Goal: Task Accomplishment & Management: Manage account settings

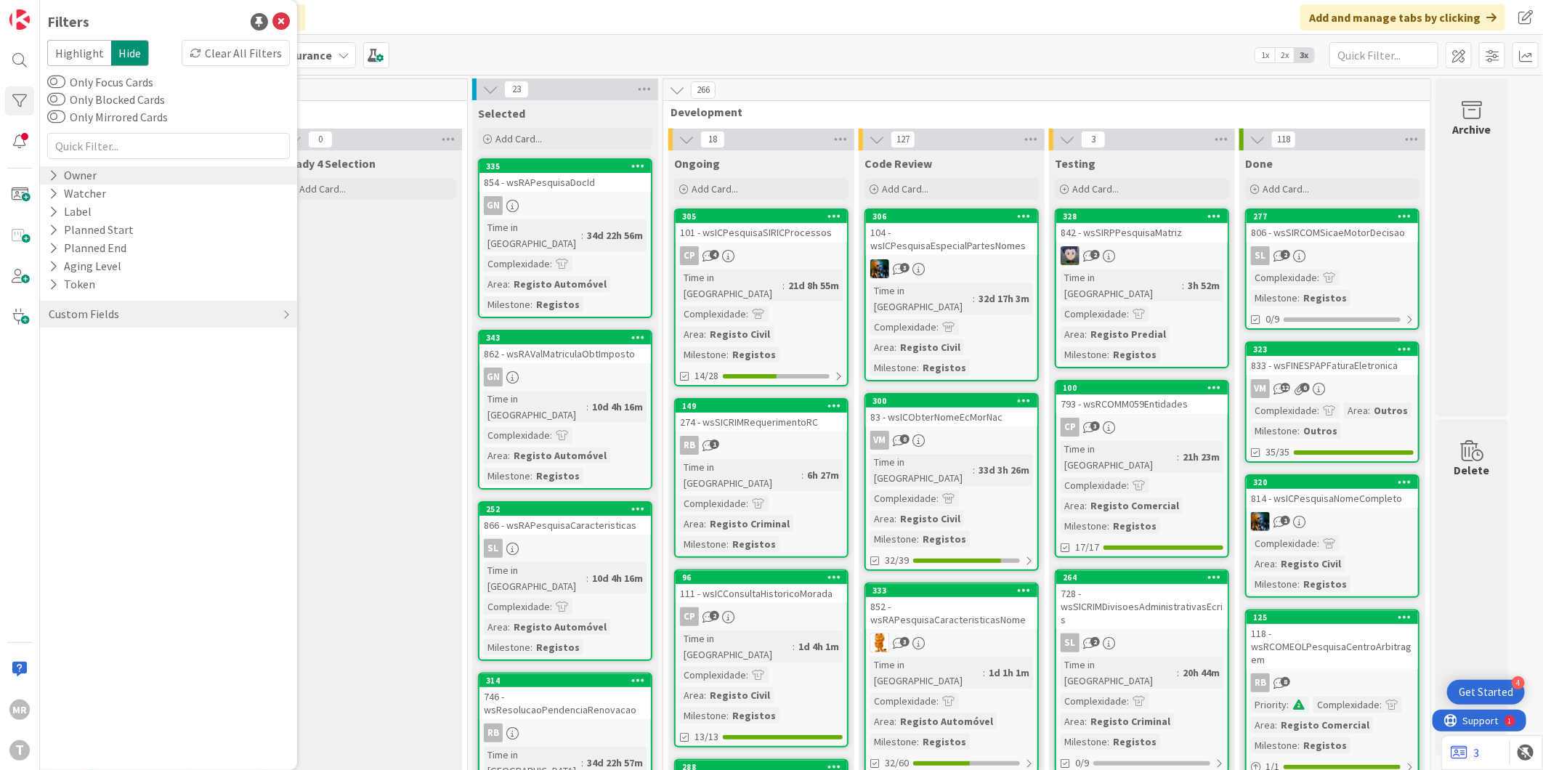
click at [57, 178] on icon at bounding box center [53, 175] width 9 height 12
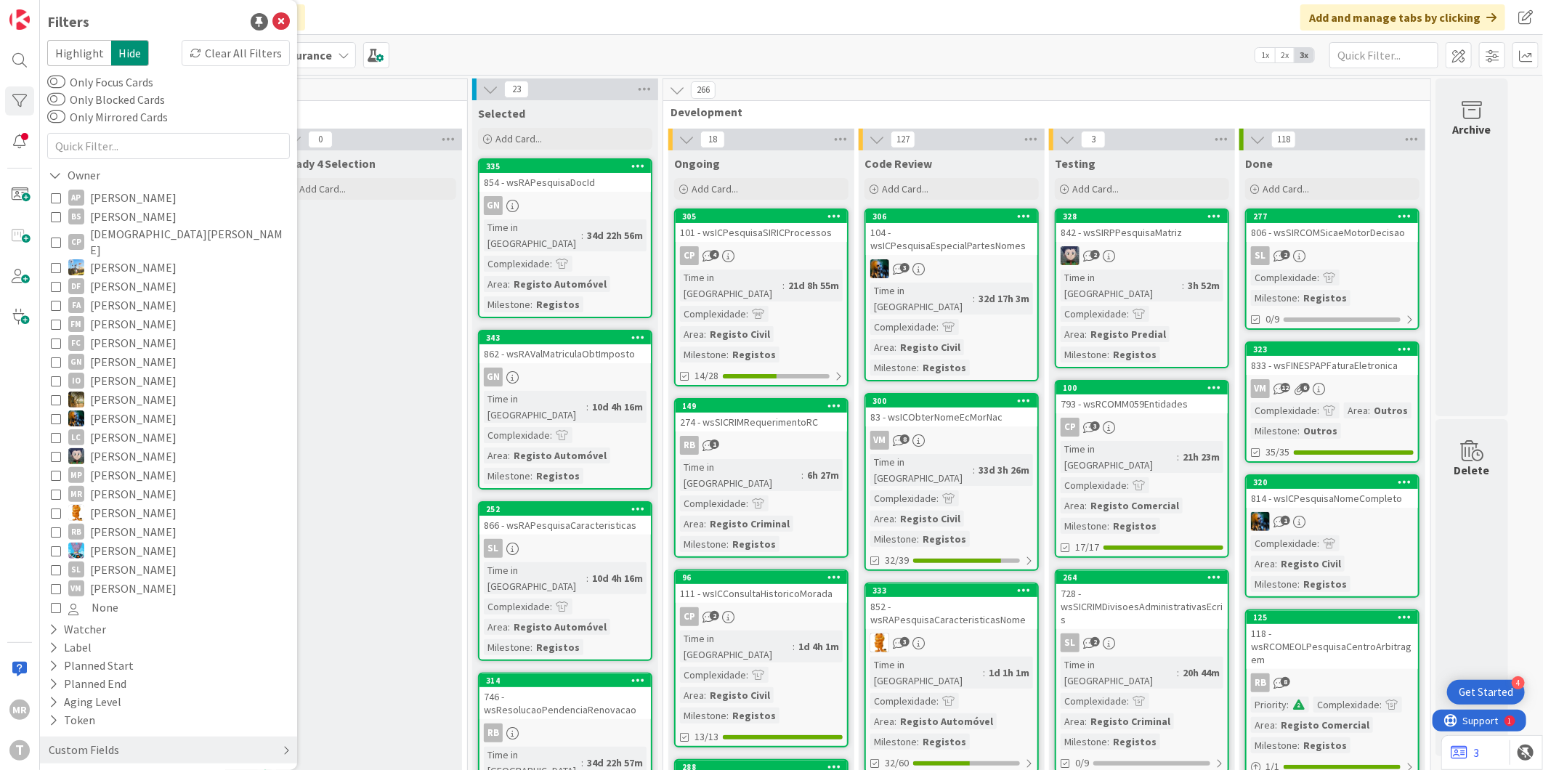
click at [103, 741] on div "Custom Fields" at bounding box center [83, 750] width 73 height 18
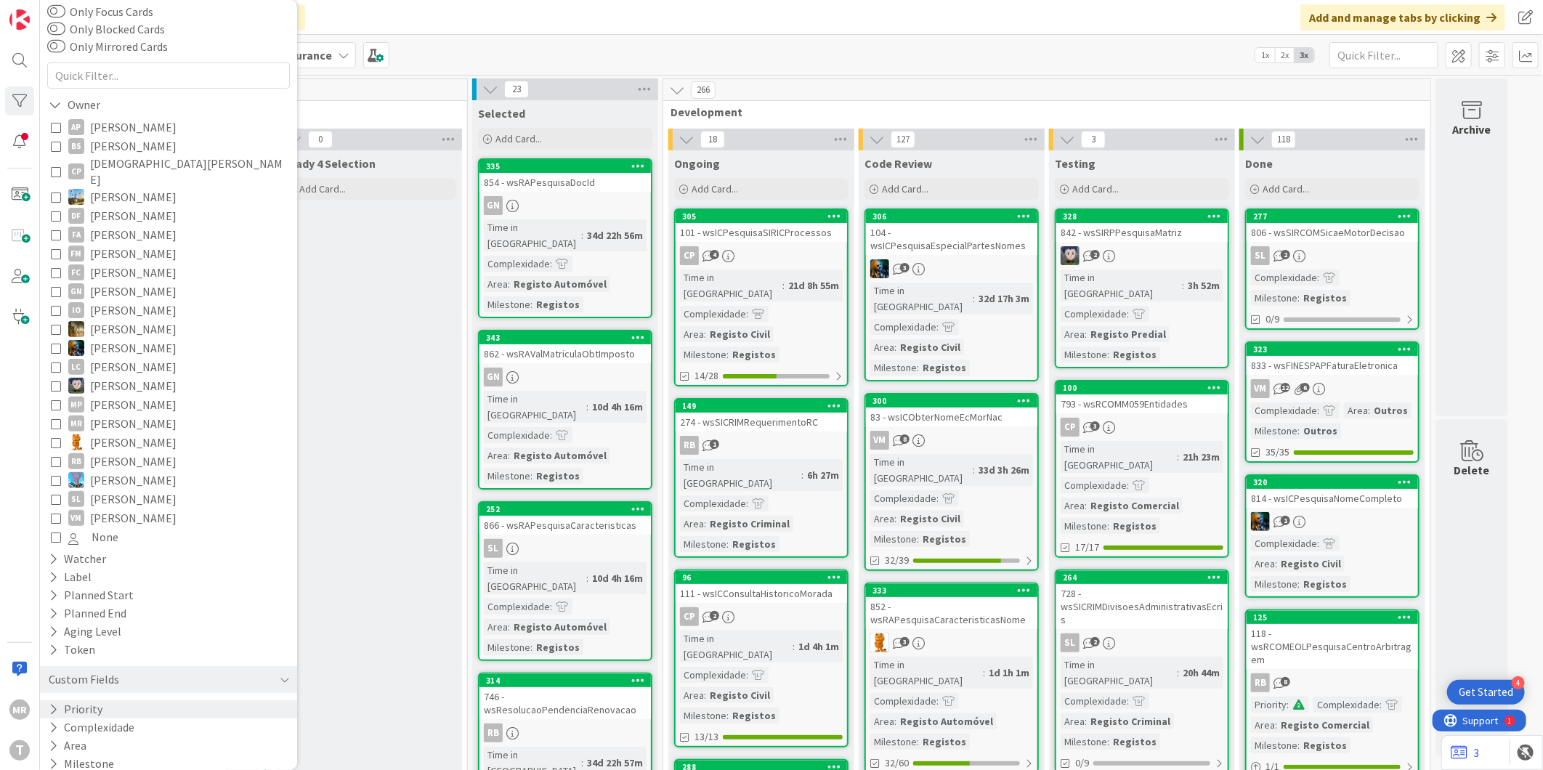
click at [99, 700] on button "Priority" at bounding box center [75, 709] width 57 height 18
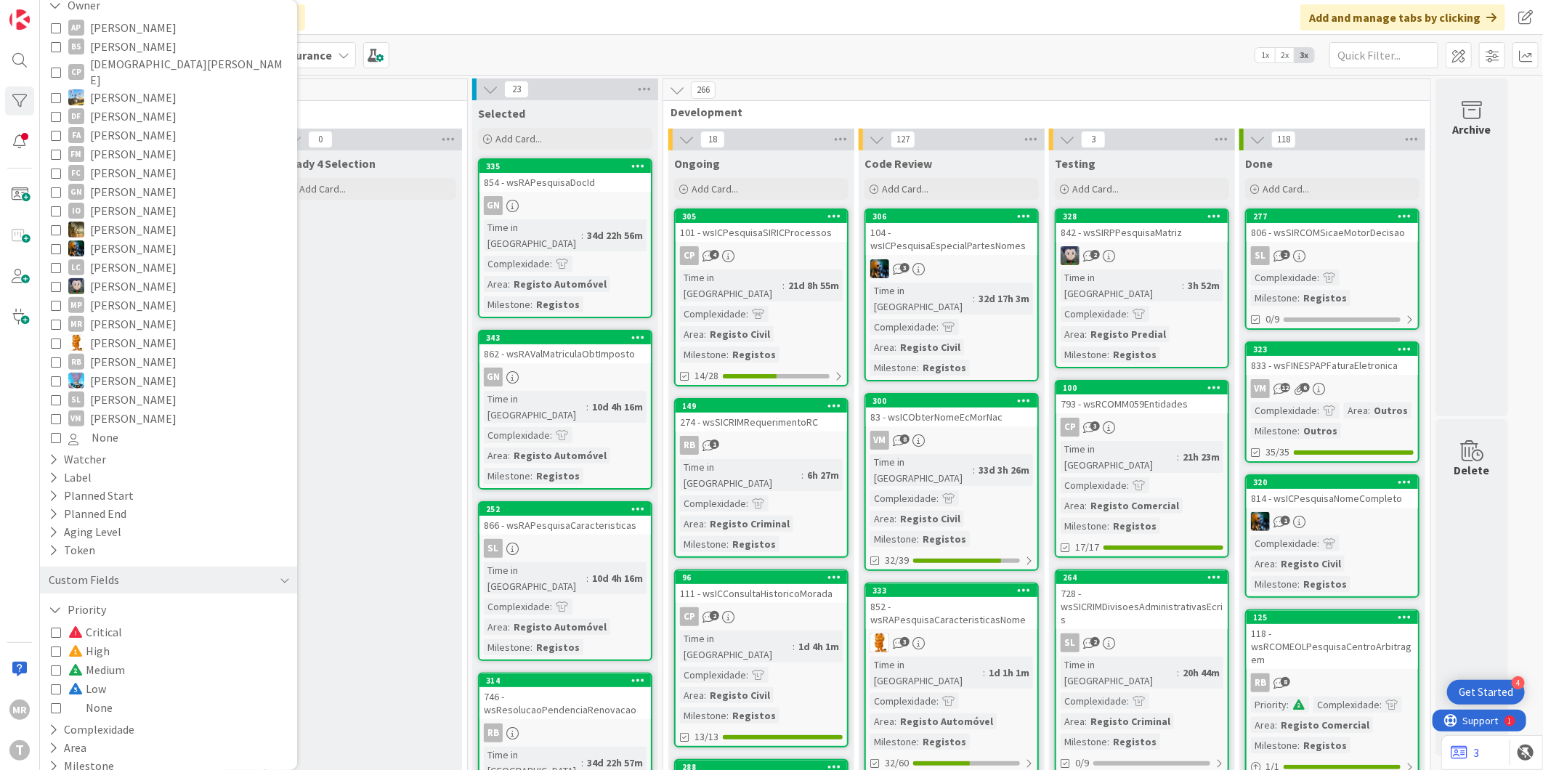
scroll to position [172, 0]
click at [110, 658] on span "Medium" at bounding box center [96, 667] width 57 height 19
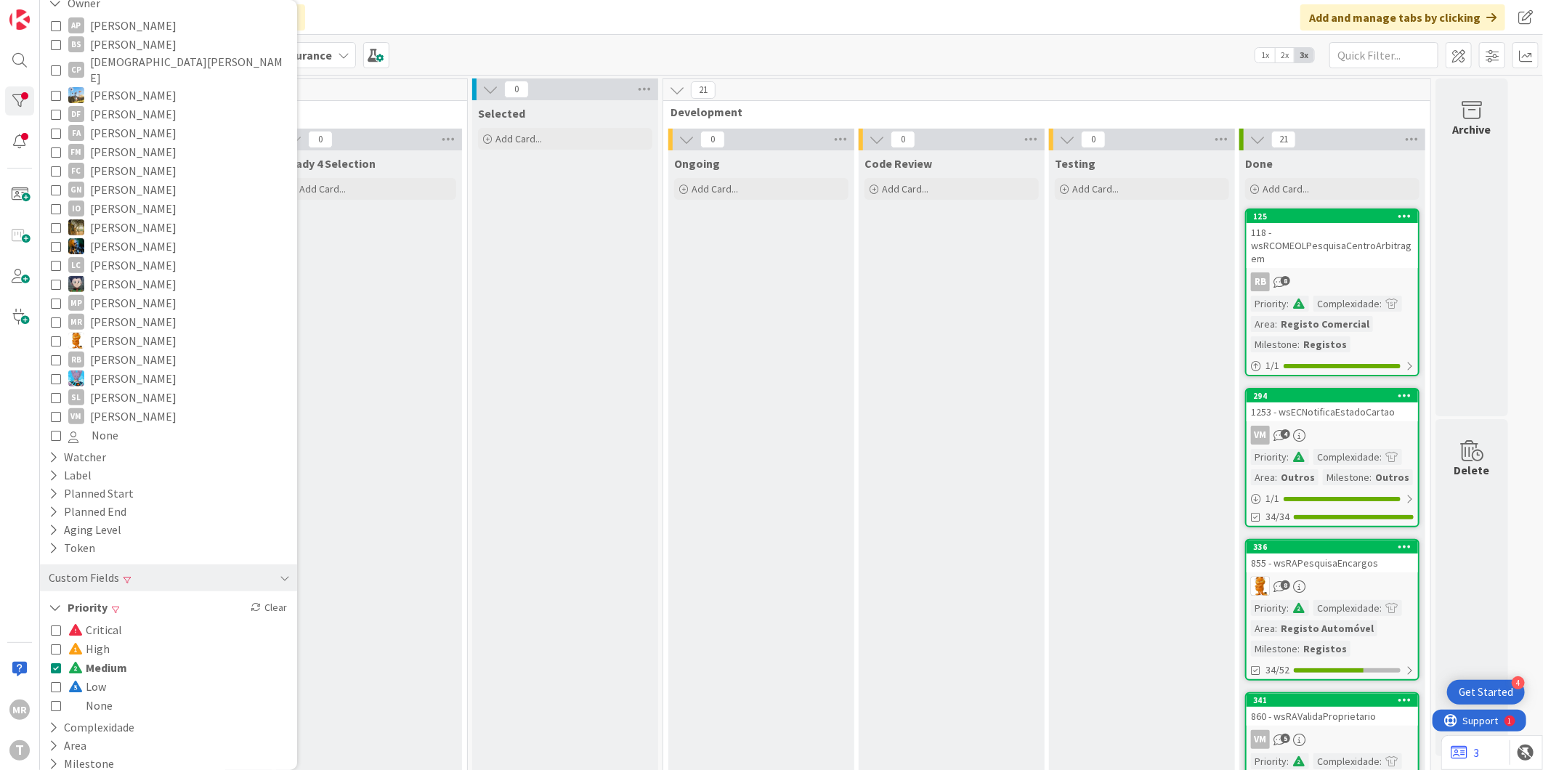
click at [107, 620] on span "Critical" at bounding box center [95, 629] width 54 height 19
click at [111, 658] on span "Medium" at bounding box center [97, 667] width 59 height 19
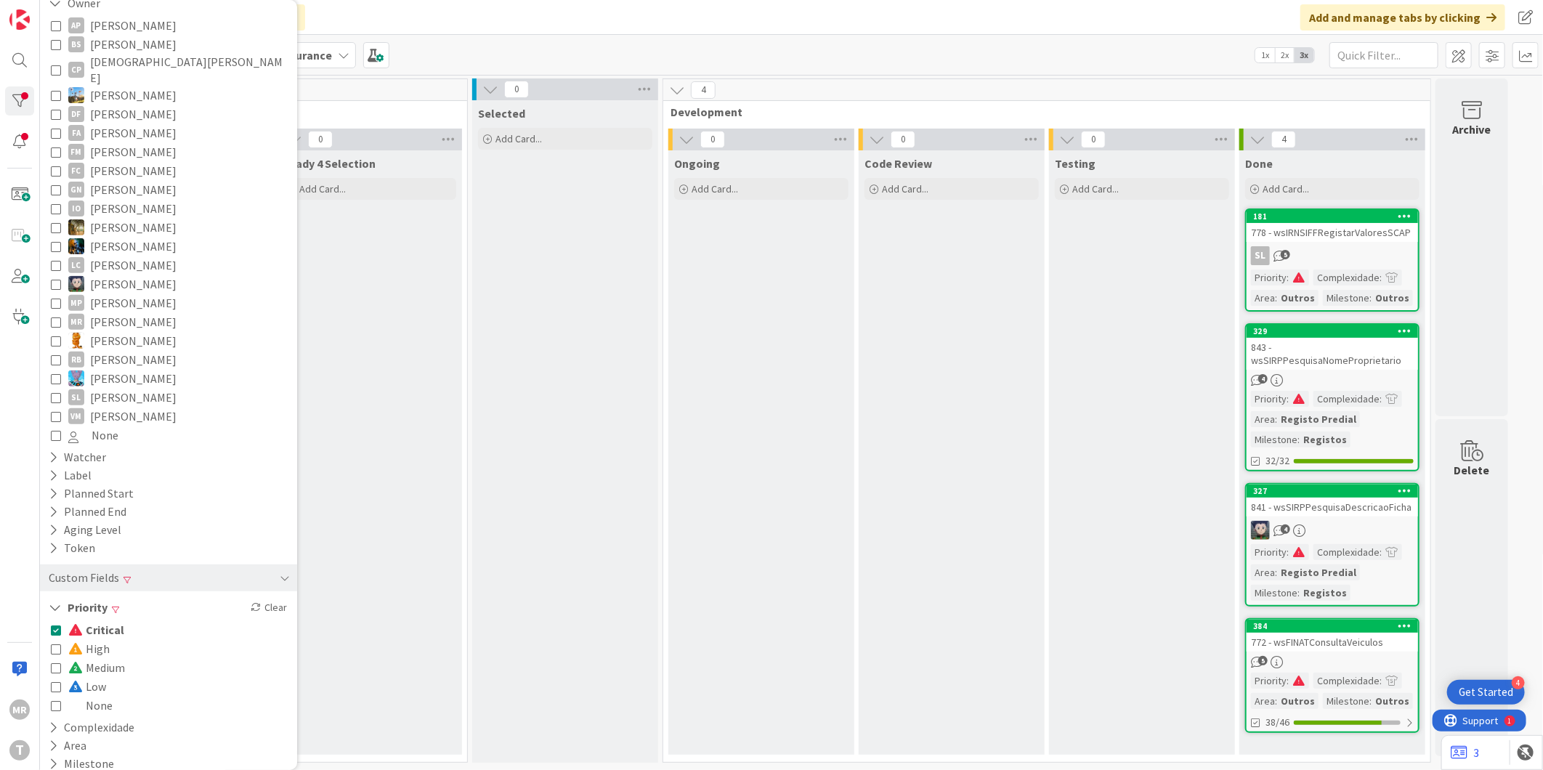
click at [104, 620] on span "Critical" at bounding box center [96, 629] width 56 height 19
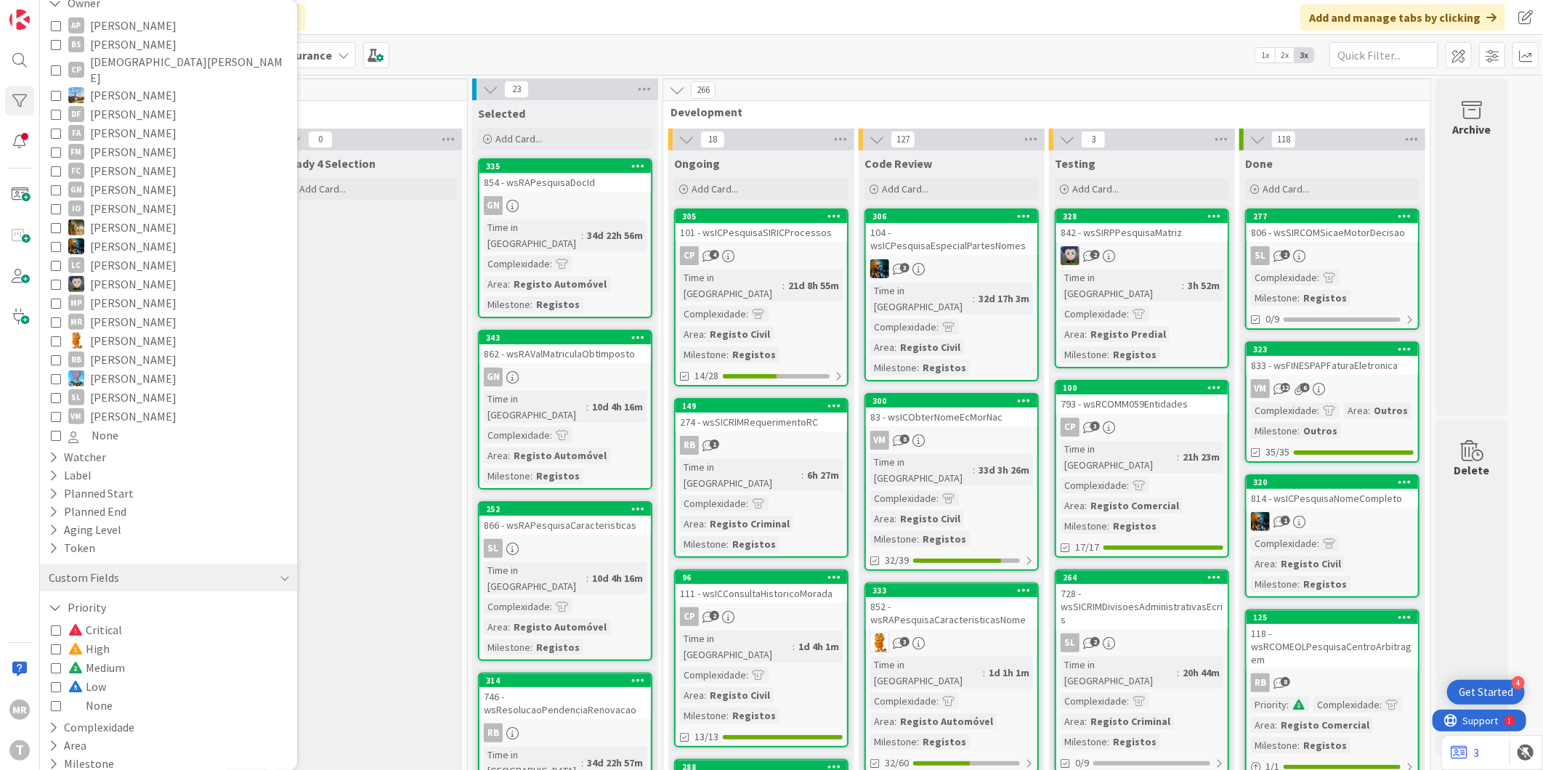
click at [96, 639] on span "High" at bounding box center [88, 648] width 41 height 19
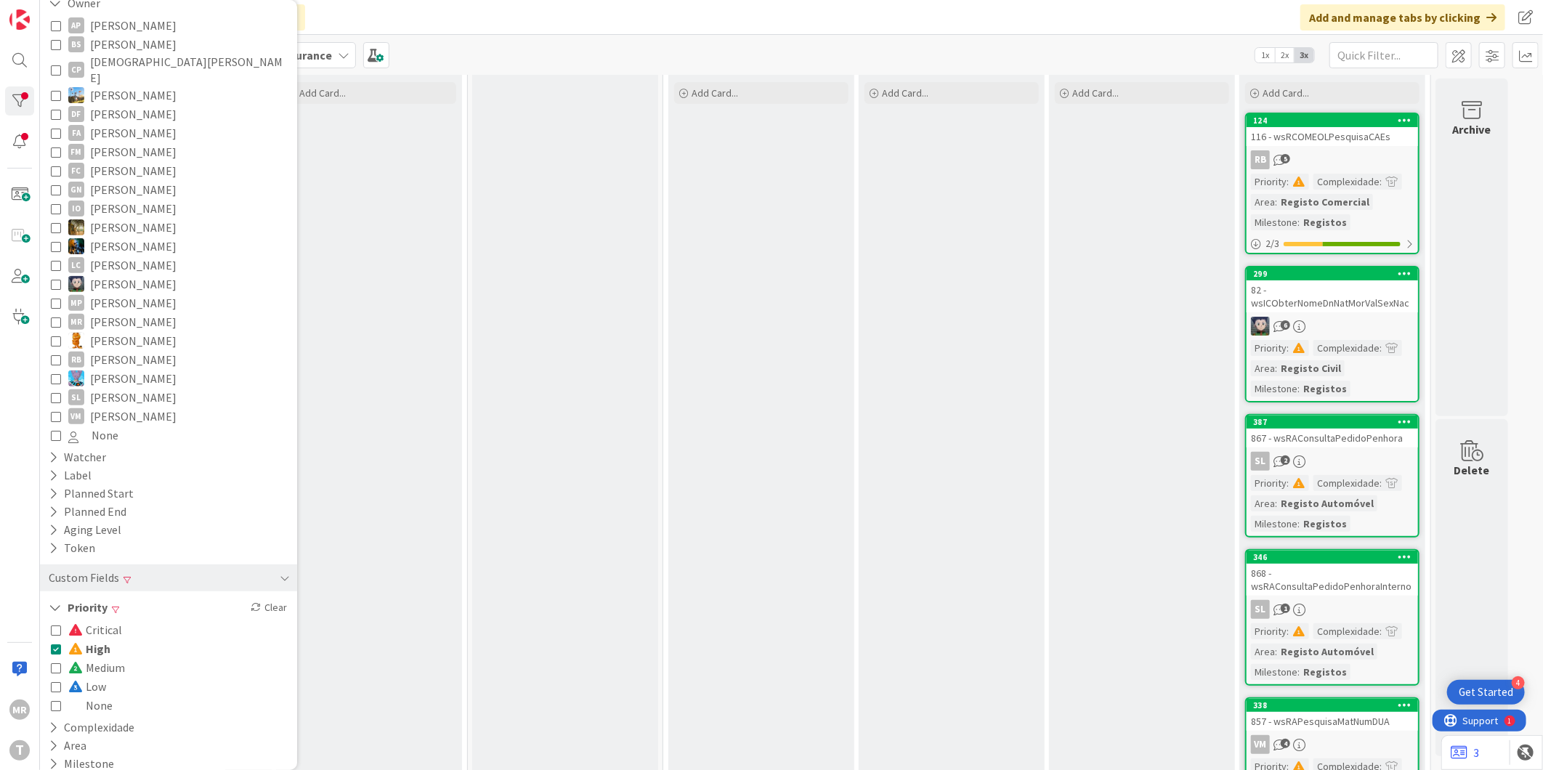
scroll to position [242, 0]
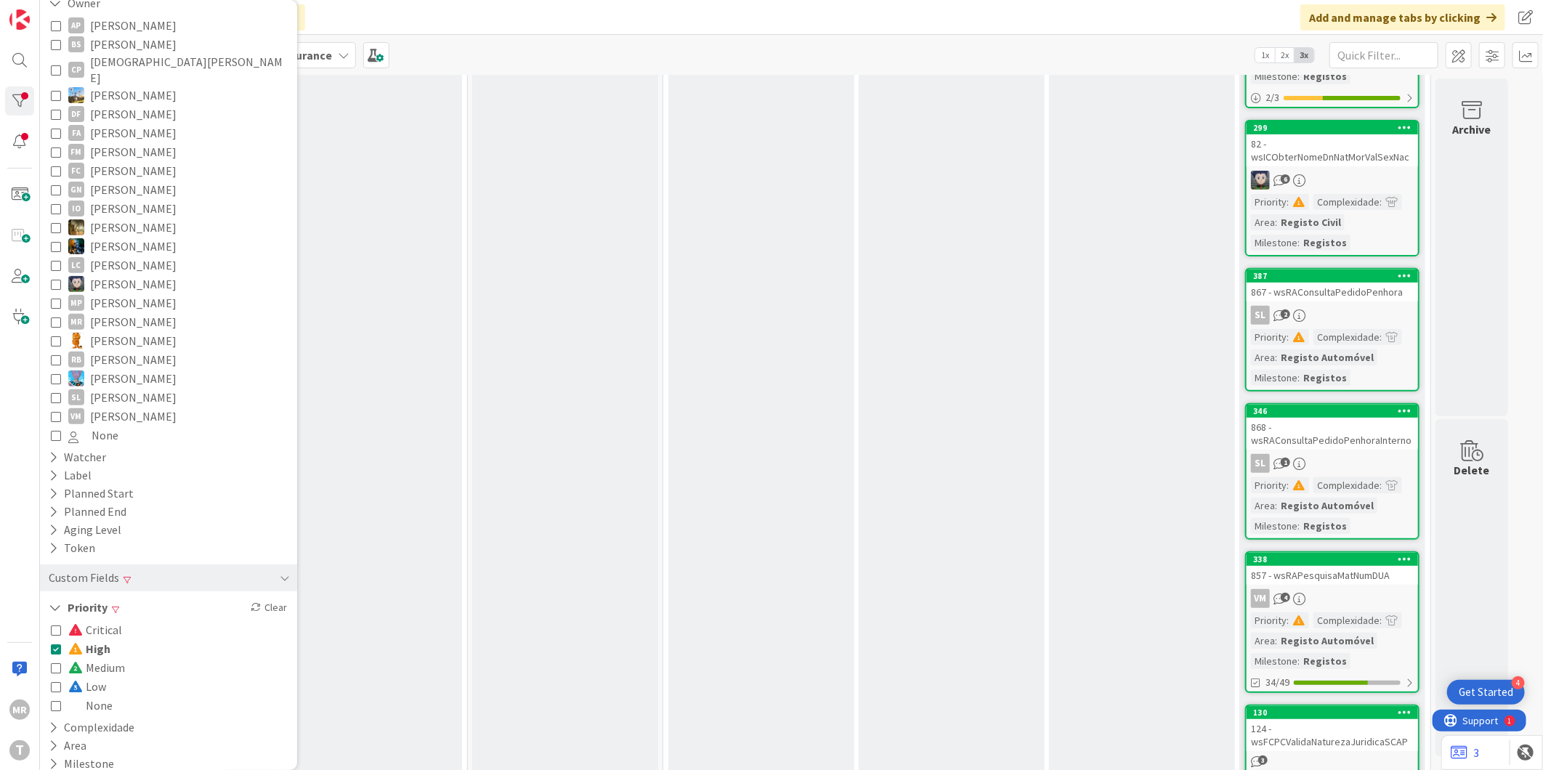
click at [90, 639] on span "High" at bounding box center [89, 648] width 42 height 19
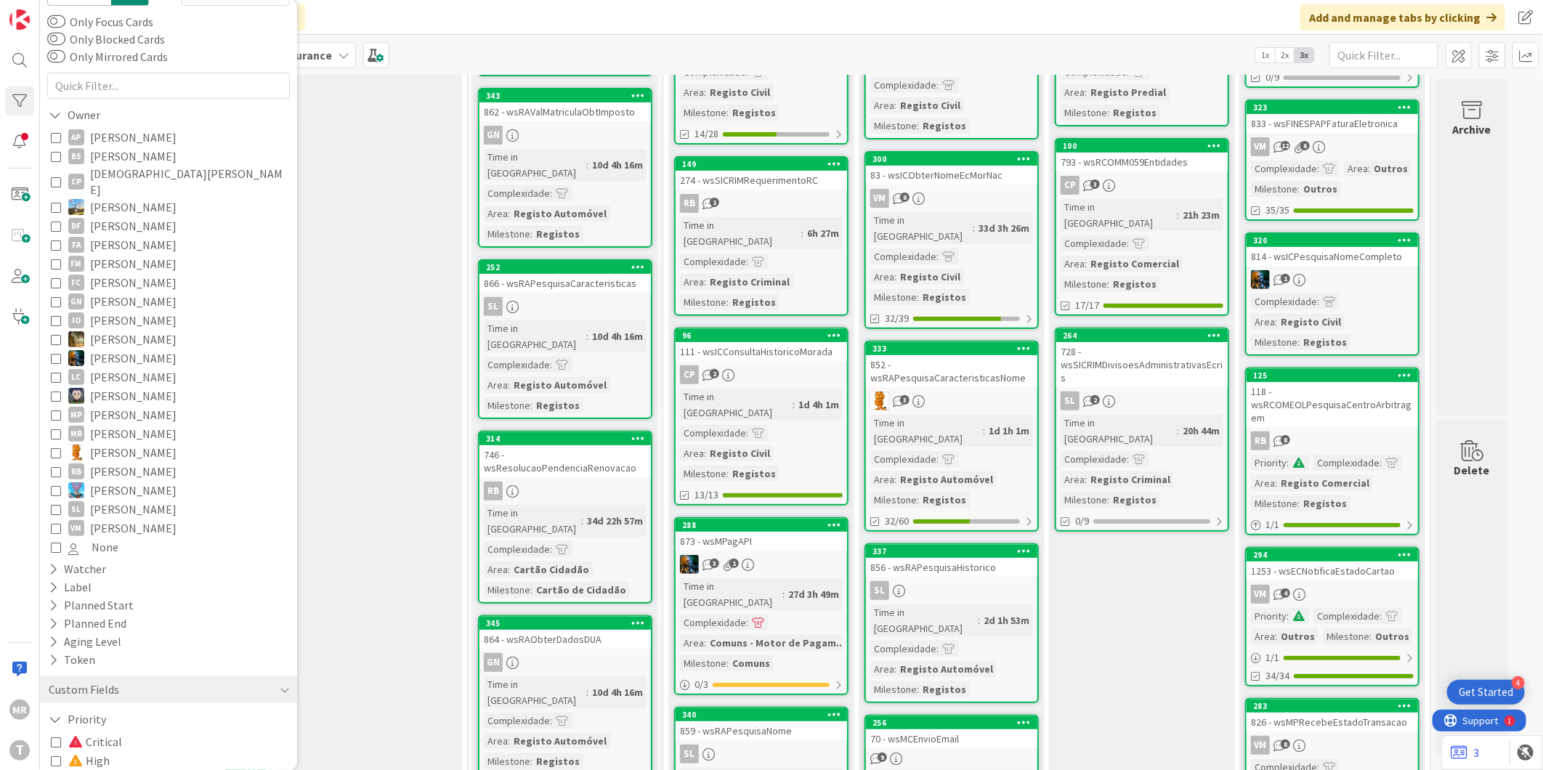
scroll to position [172, 0]
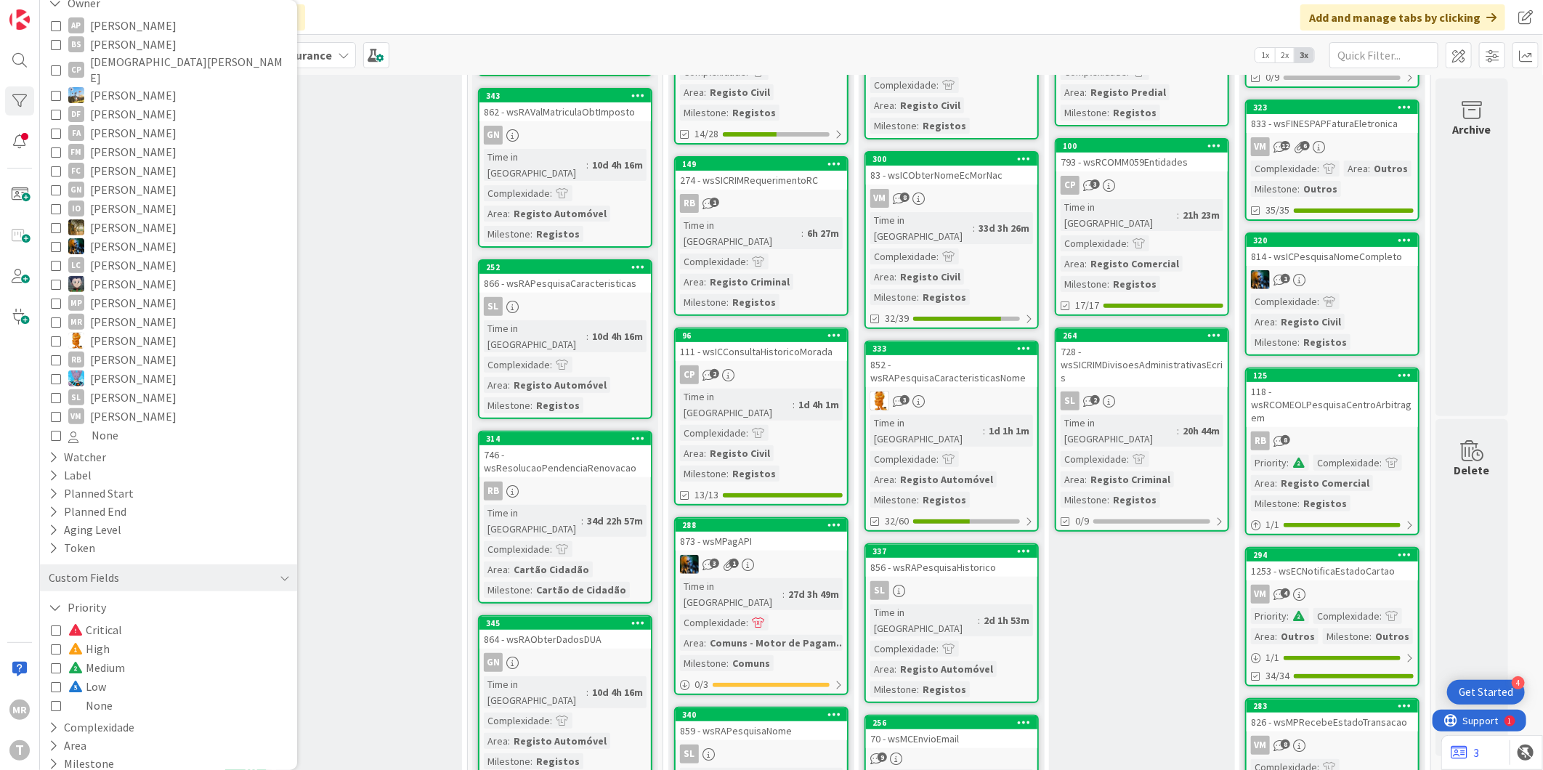
click at [89, 696] on span "None" at bounding box center [90, 705] width 44 height 19
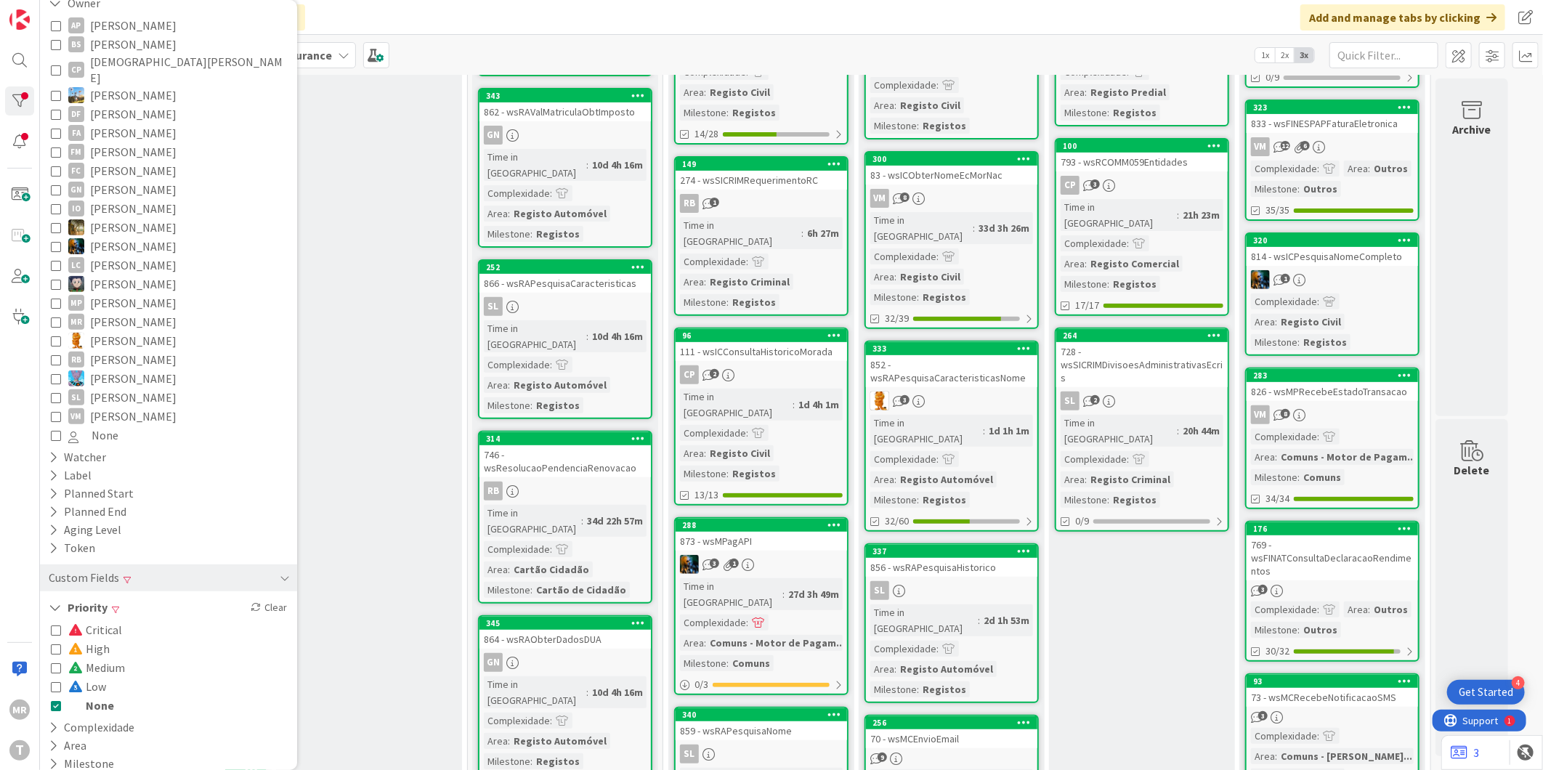
scroll to position [0, 0]
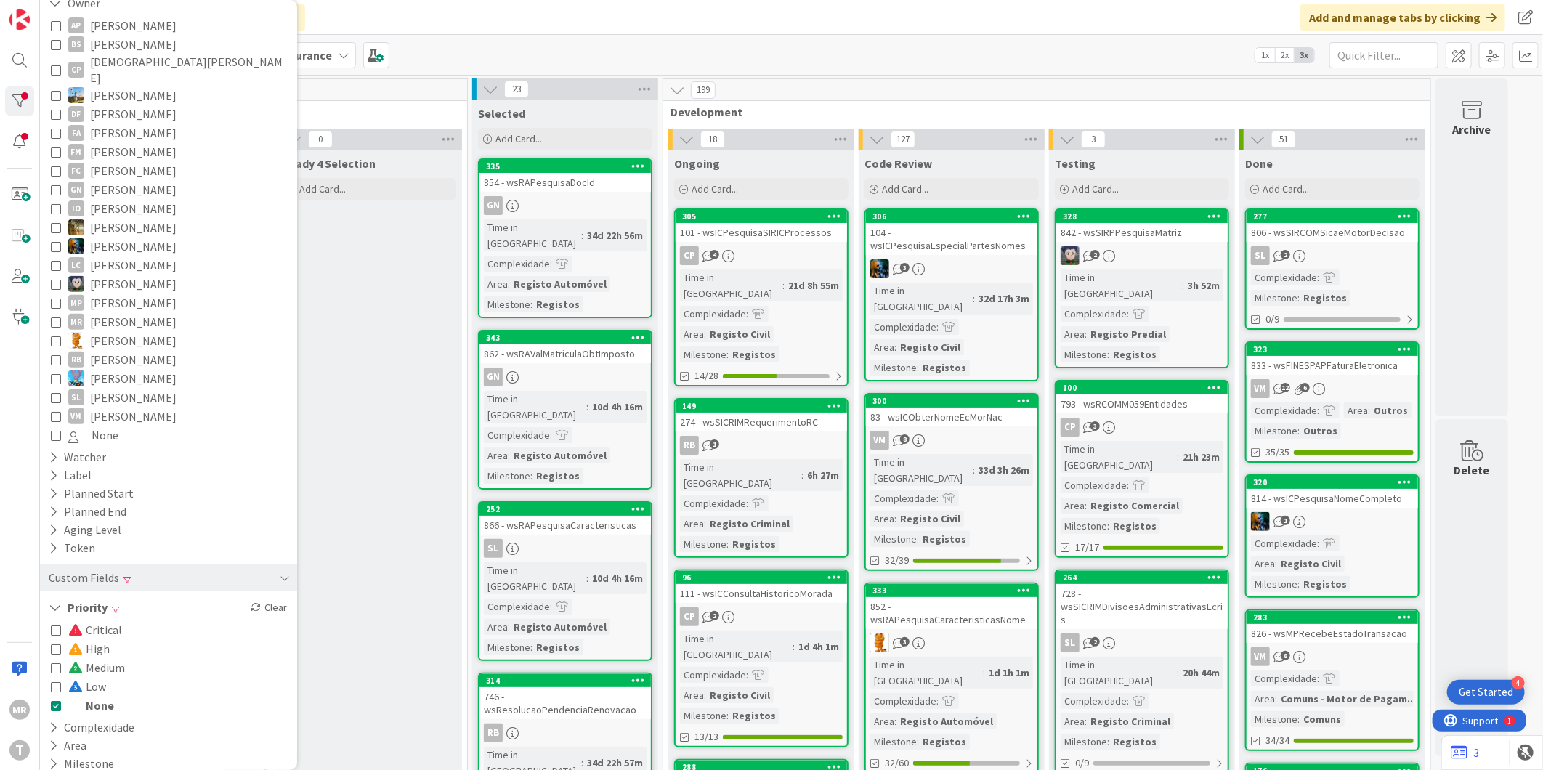
click at [100, 696] on span "None" at bounding box center [91, 705] width 46 height 19
click at [104, 639] on span "High" at bounding box center [88, 648] width 41 height 19
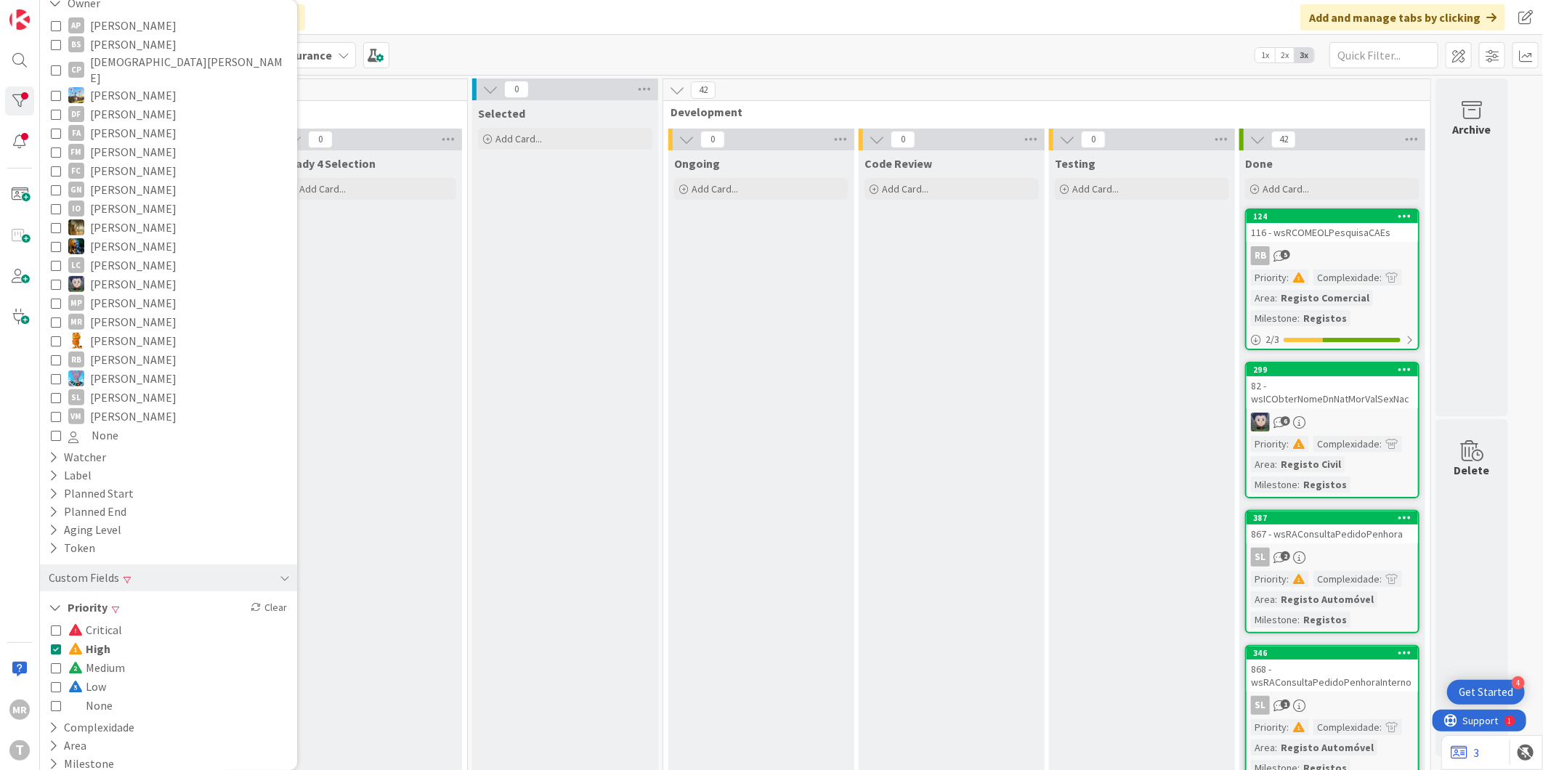
click at [104, 639] on span "High" at bounding box center [89, 648] width 42 height 19
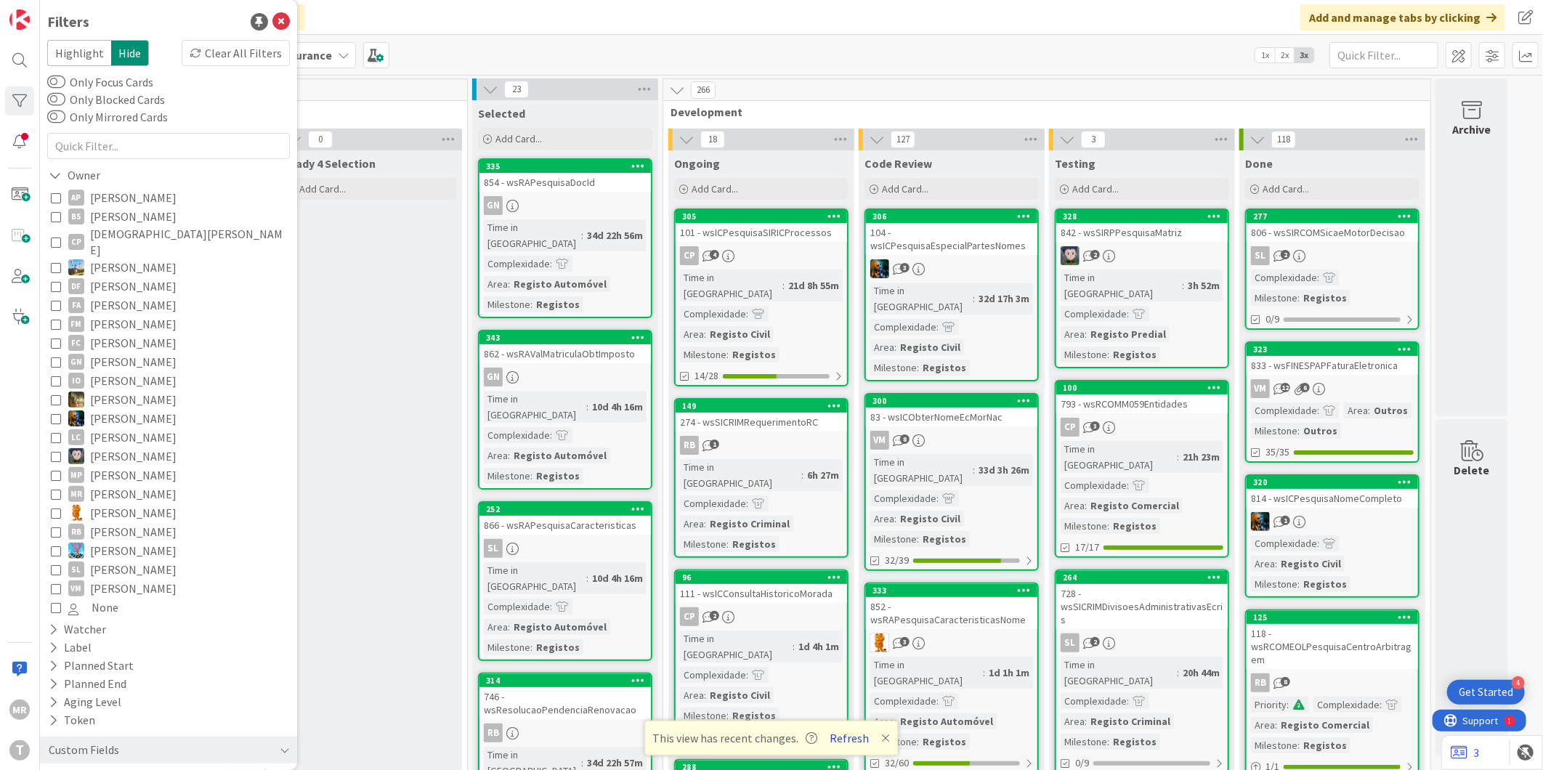
click at [855, 740] on button "Refresh" at bounding box center [849, 738] width 49 height 19
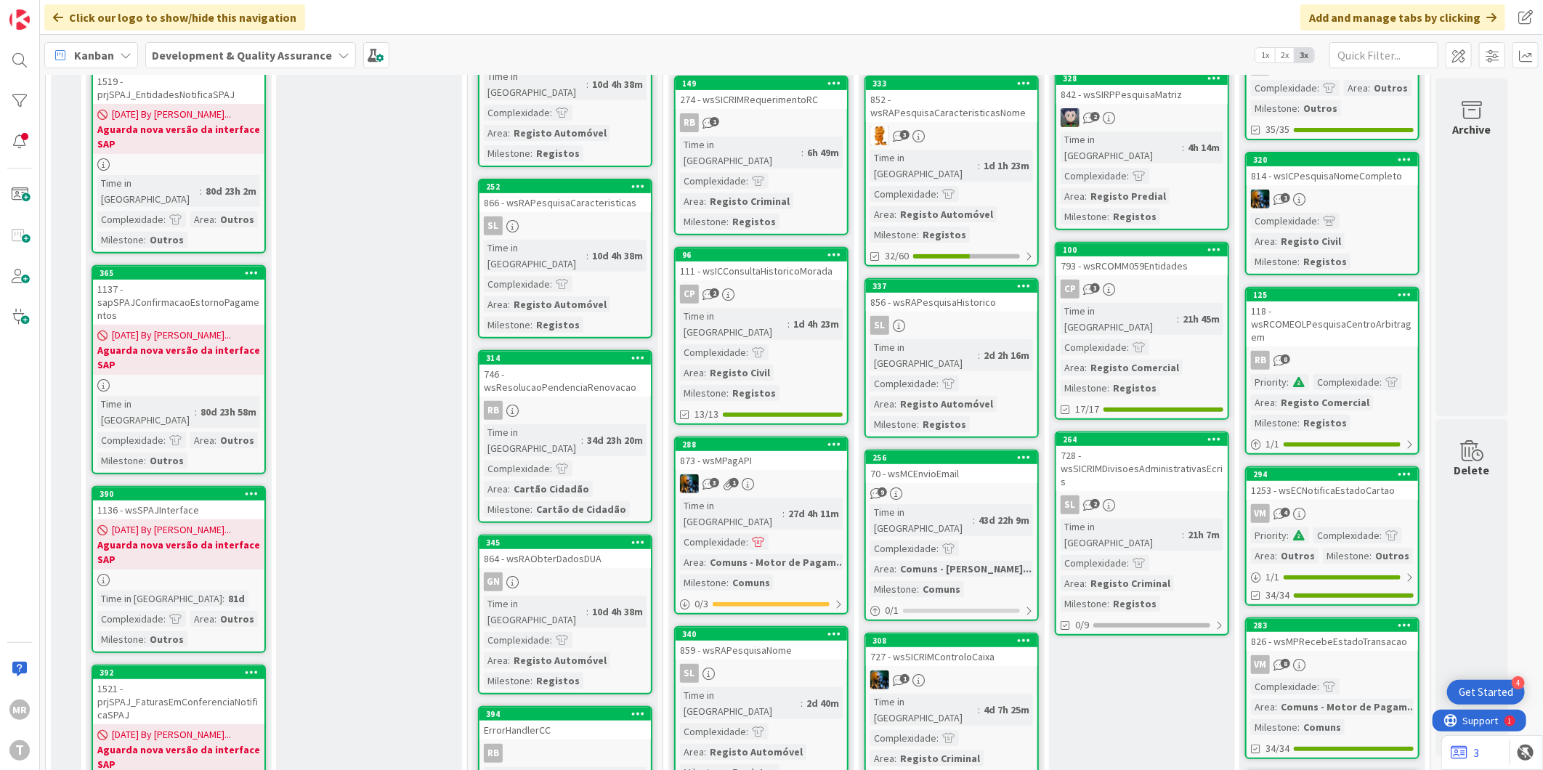
scroll to position [81, 0]
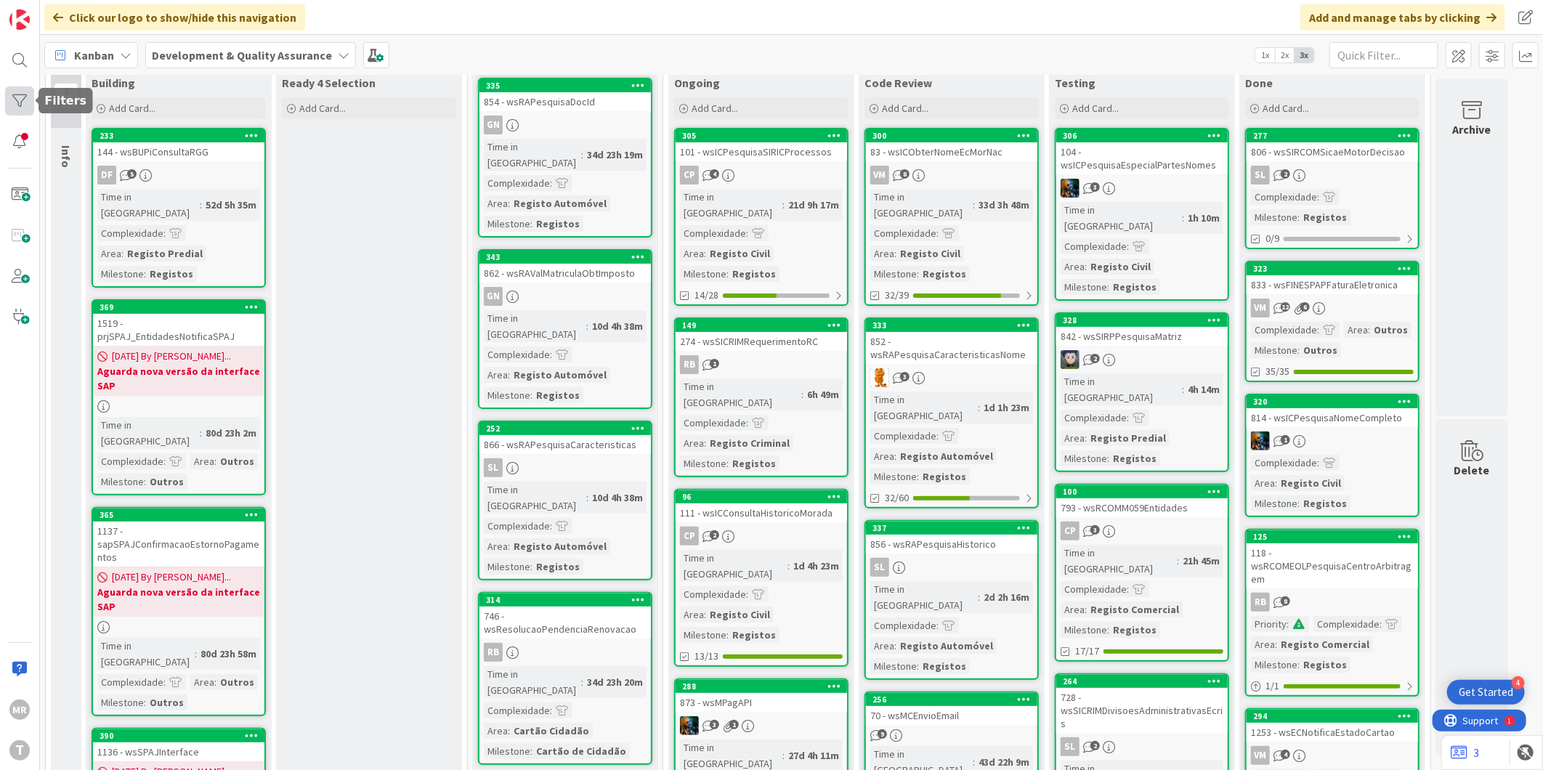
click at [31, 110] on div at bounding box center [19, 100] width 29 height 29
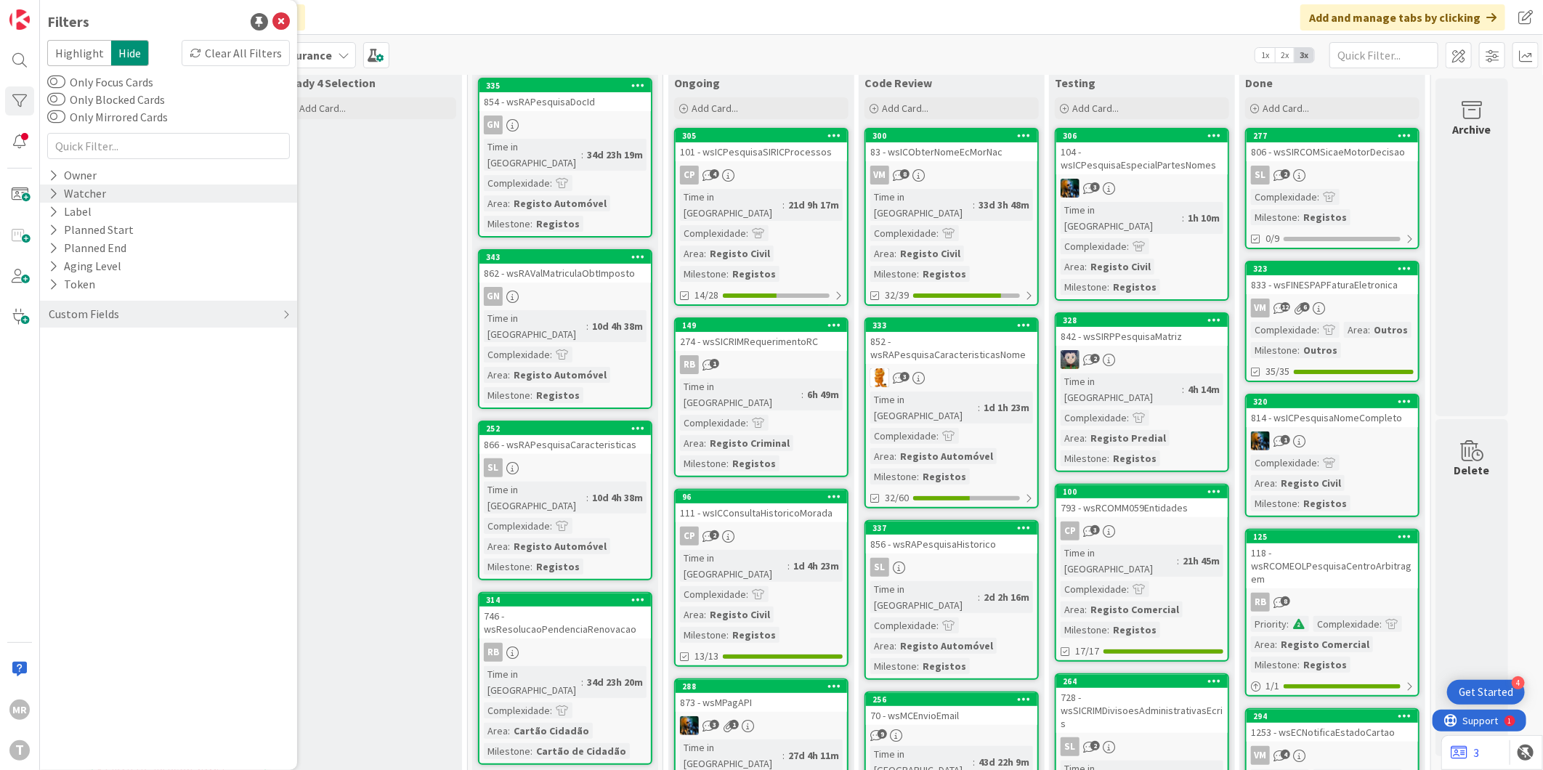
click at [45, 196] on div "Watcher" at bounding box center [168, 194] width 257 height 18
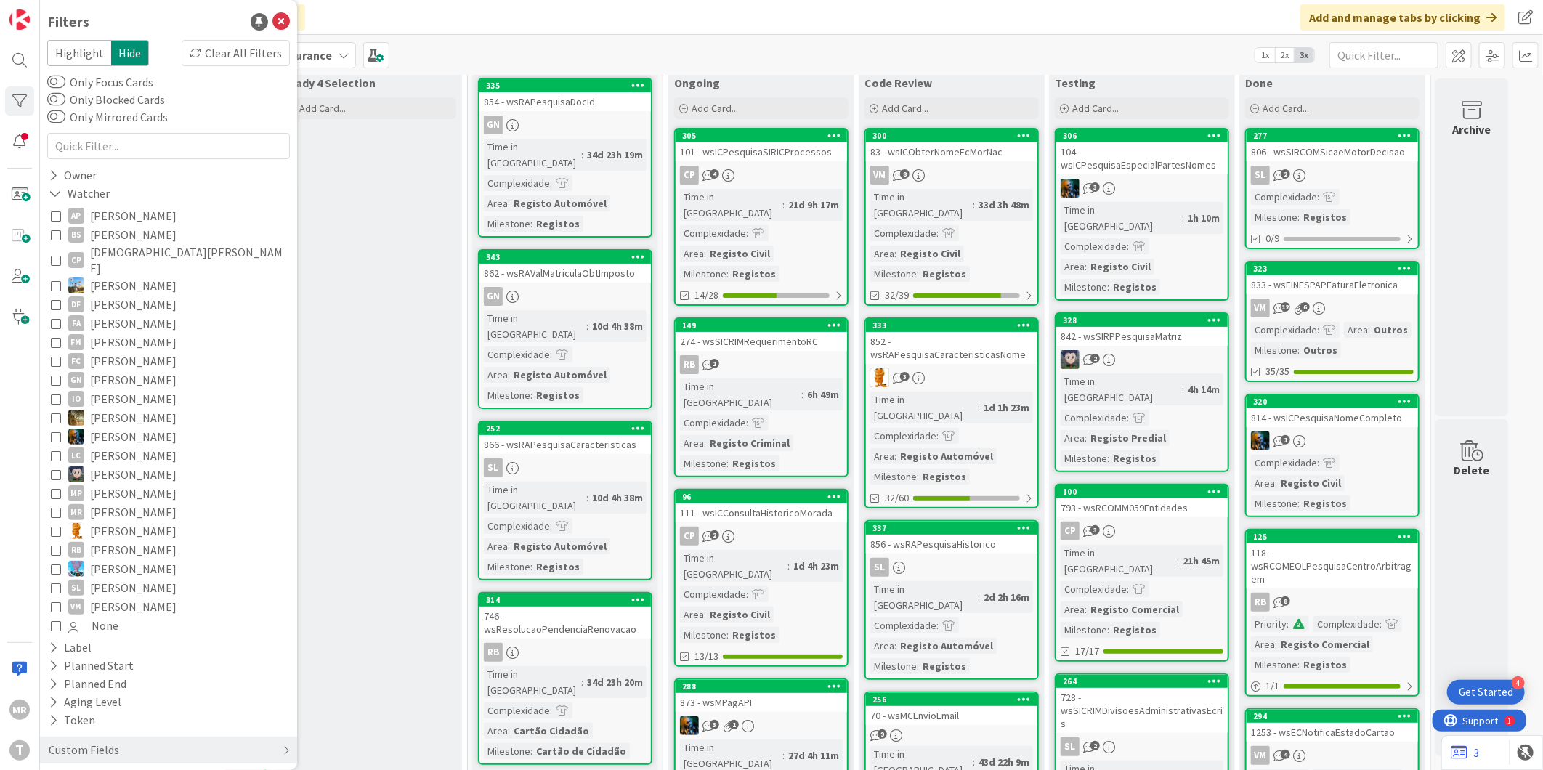
click at [142, 522] on span "[PERSON_NAME]" at bounding box center [133, 531] width 86 height 19
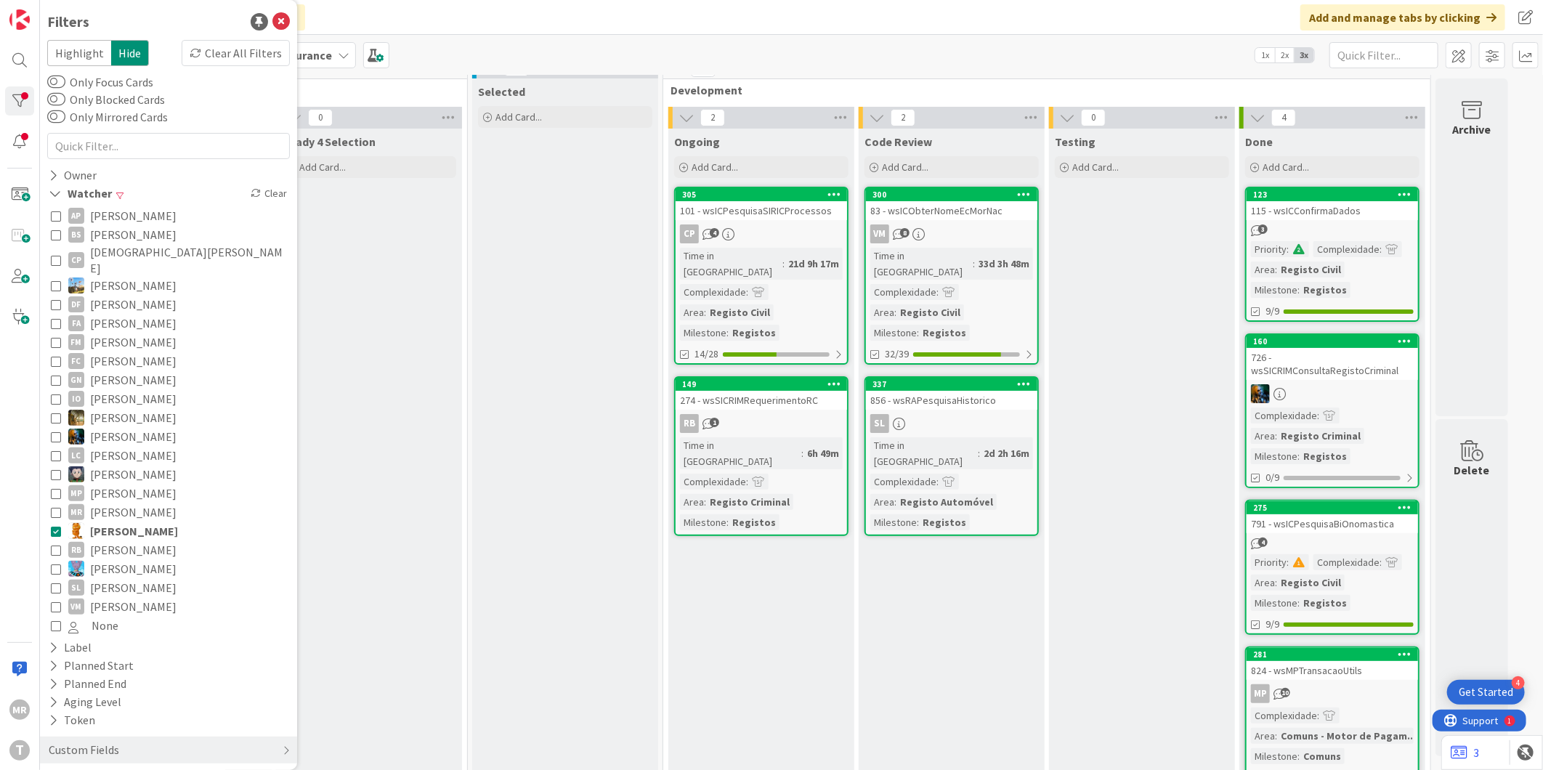
scroll to position [0, 0]
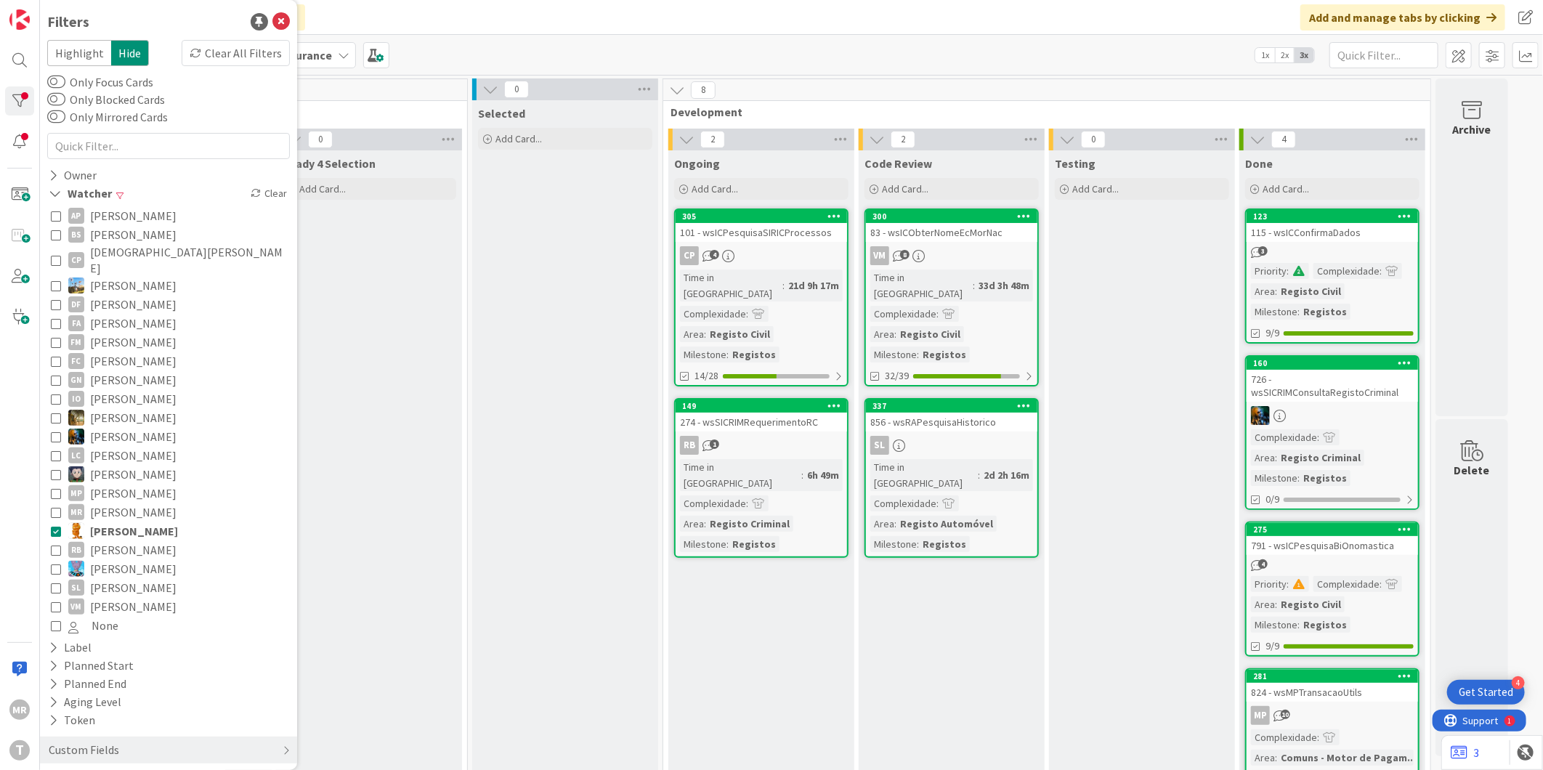
click at [125, 333] on span "[PERSON_NAME]" at bounding box center [133, 342] width 86 height 19
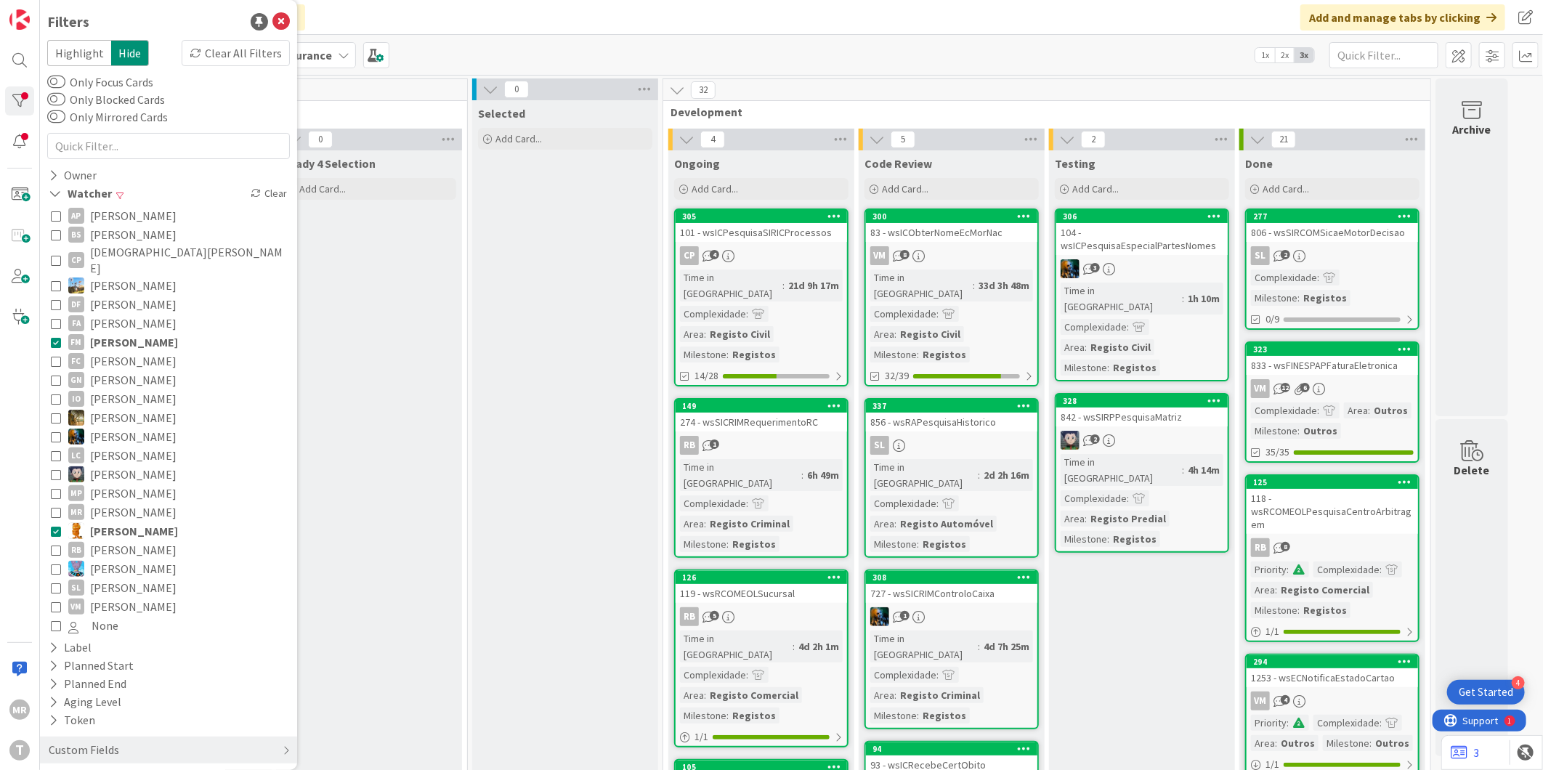
click at [113, 522] on span "[PERSON_NAME]" at bounding box center [134, 531] width 88 height 19
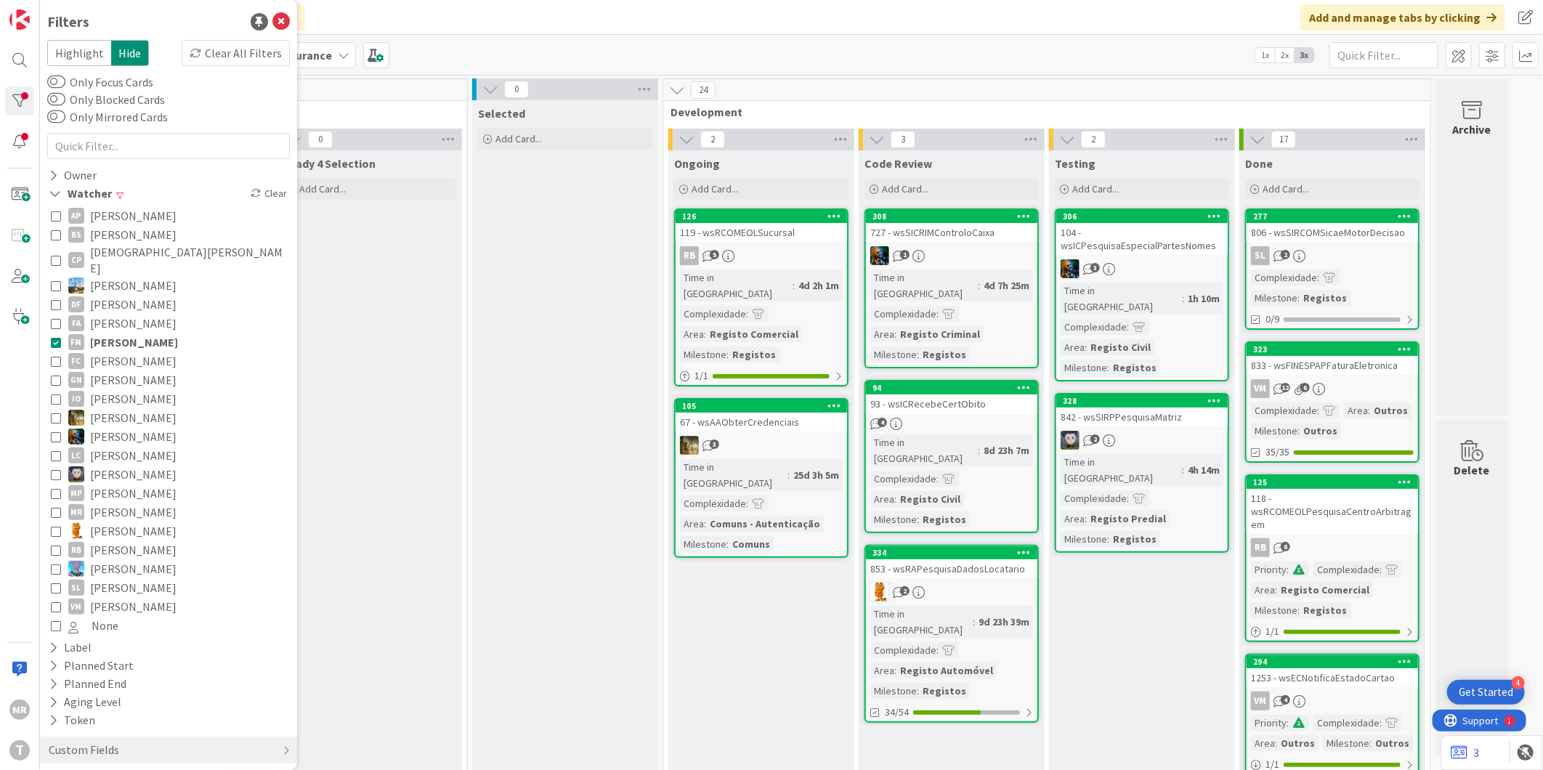
click at [134, 314] on span "[PERSON_NAME]" at bounding box center [133, 323] width 86 height 19
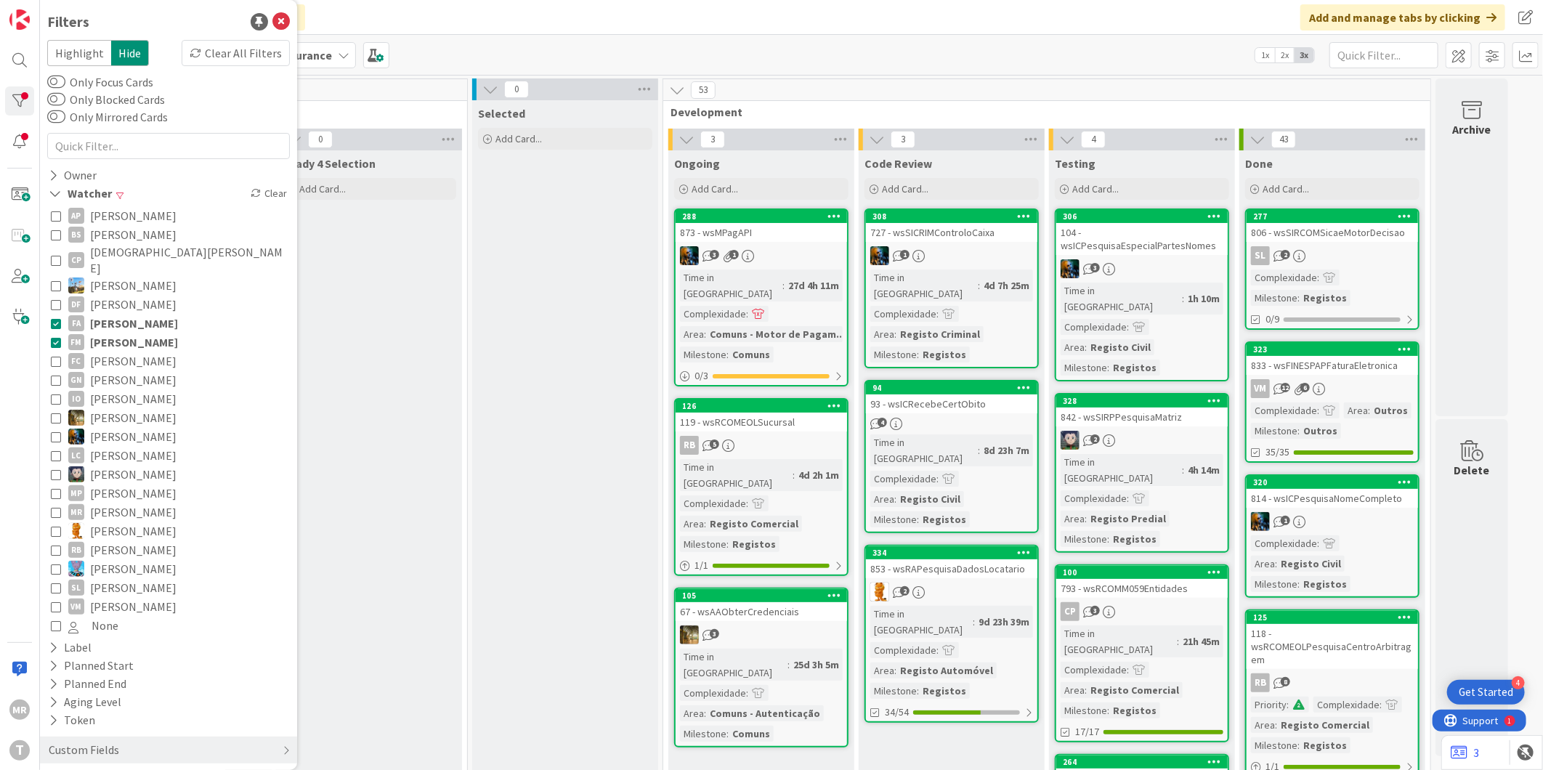
click at [136, 333] on span "[PERSON_NAME]" at bounding box center [134, 342] width 88 height 19
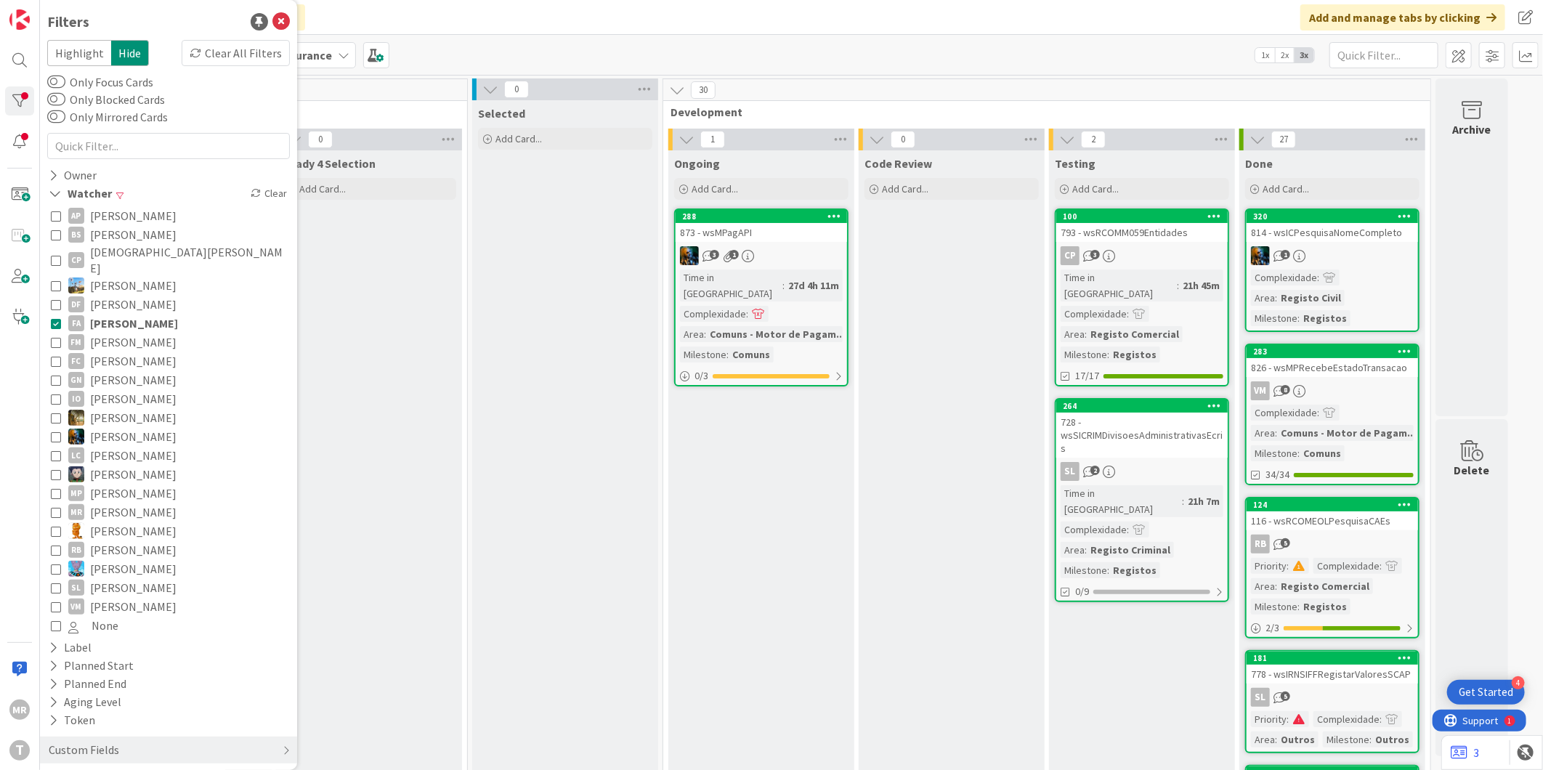
click at [154, 314] on button "FA Felipe Abreu" at bounding box center [168, 323] width 235 height 19
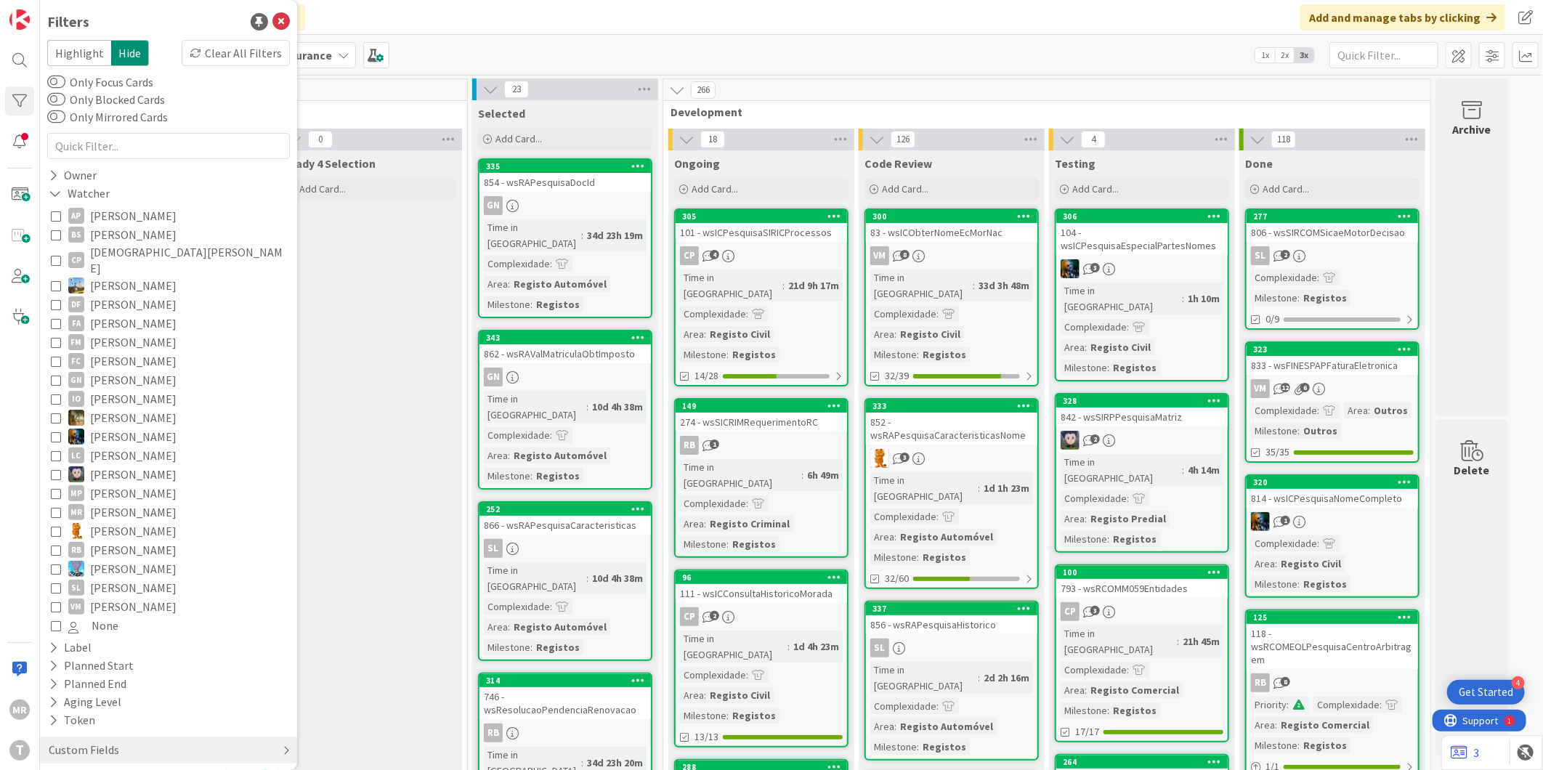
click at [102, 745] on div "Custom Fields" at bounding box center [168, 750] width 257 height 27
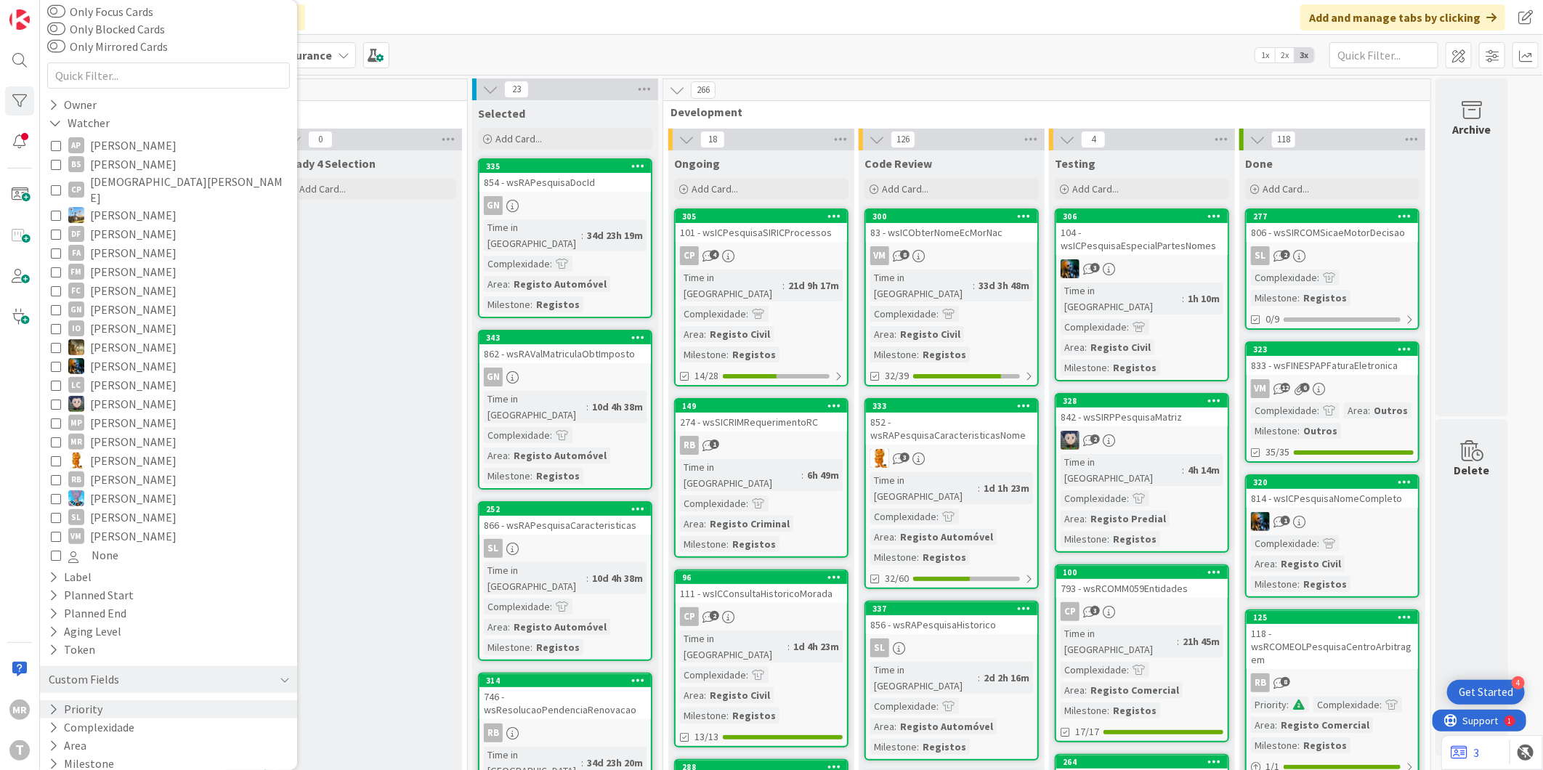
click at [86, 700] on button "Priority" at bounding box center [75, 709] width 57 height 18
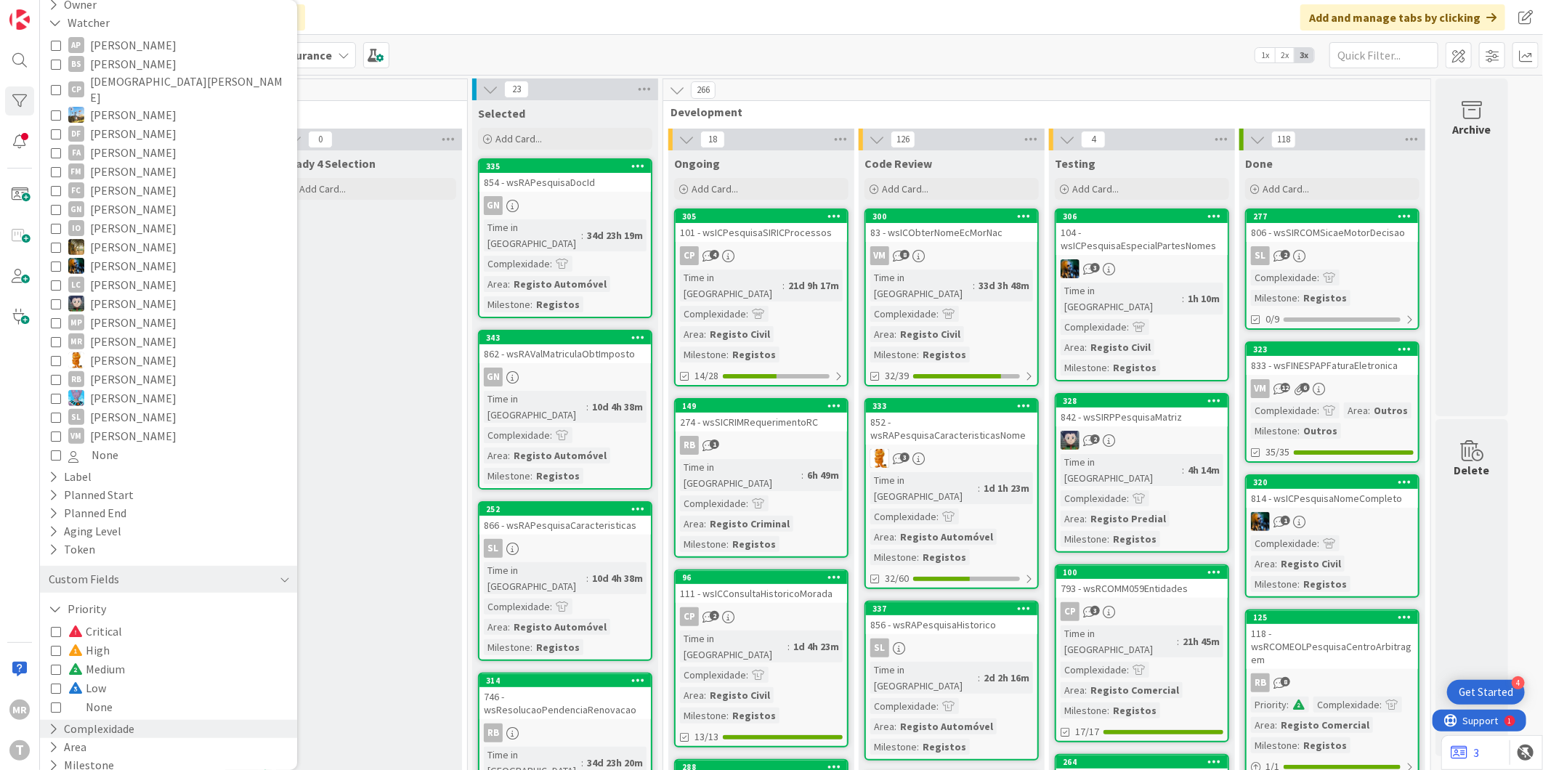
scroll to position [172, 0]
click at [110, 658] on span "Medium" at bounding box center [96, 667] width 57 height 19
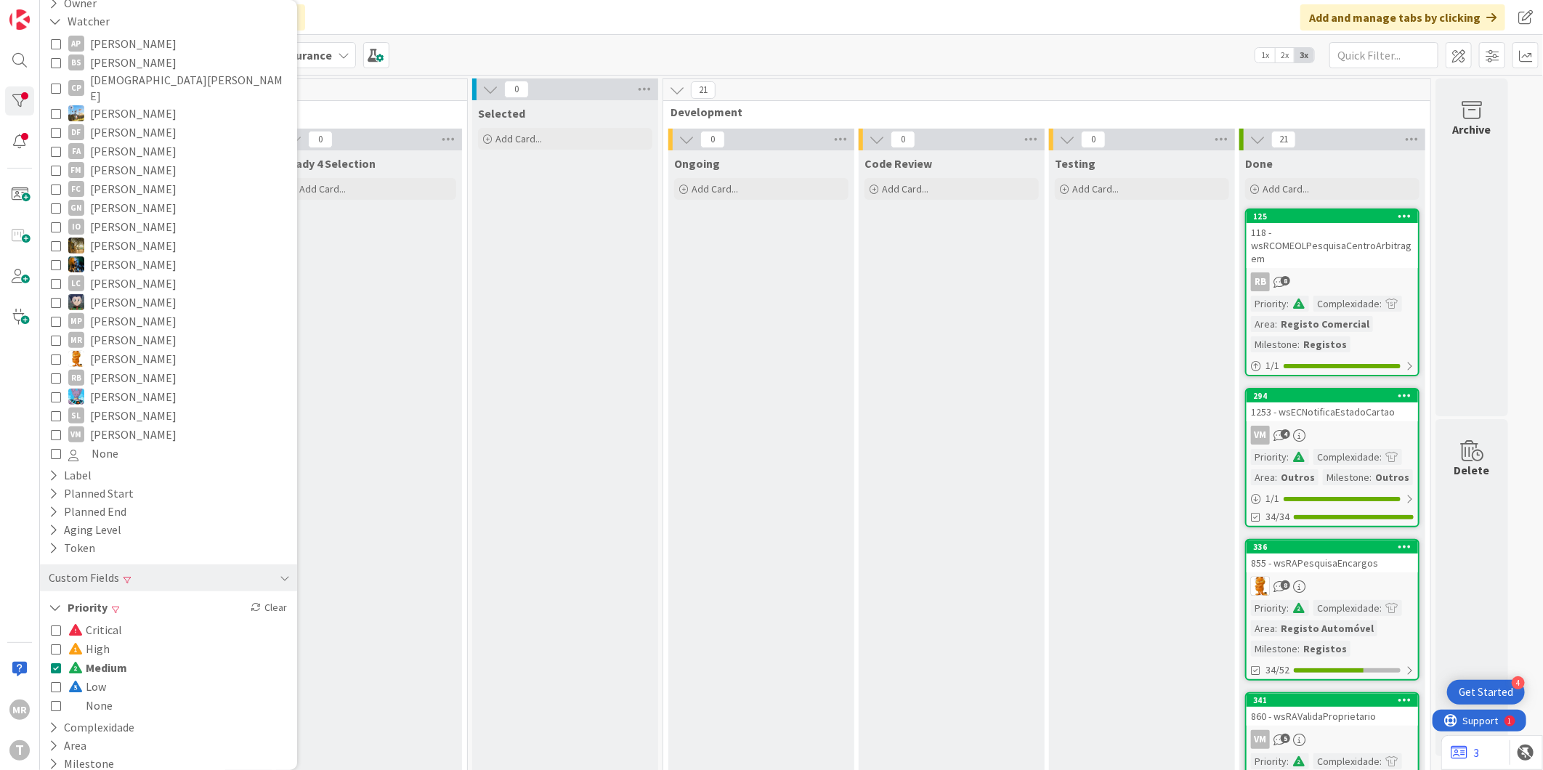
click at [110, 658] on span "Medium" at bounding box center [97, 667] width 59 height 19
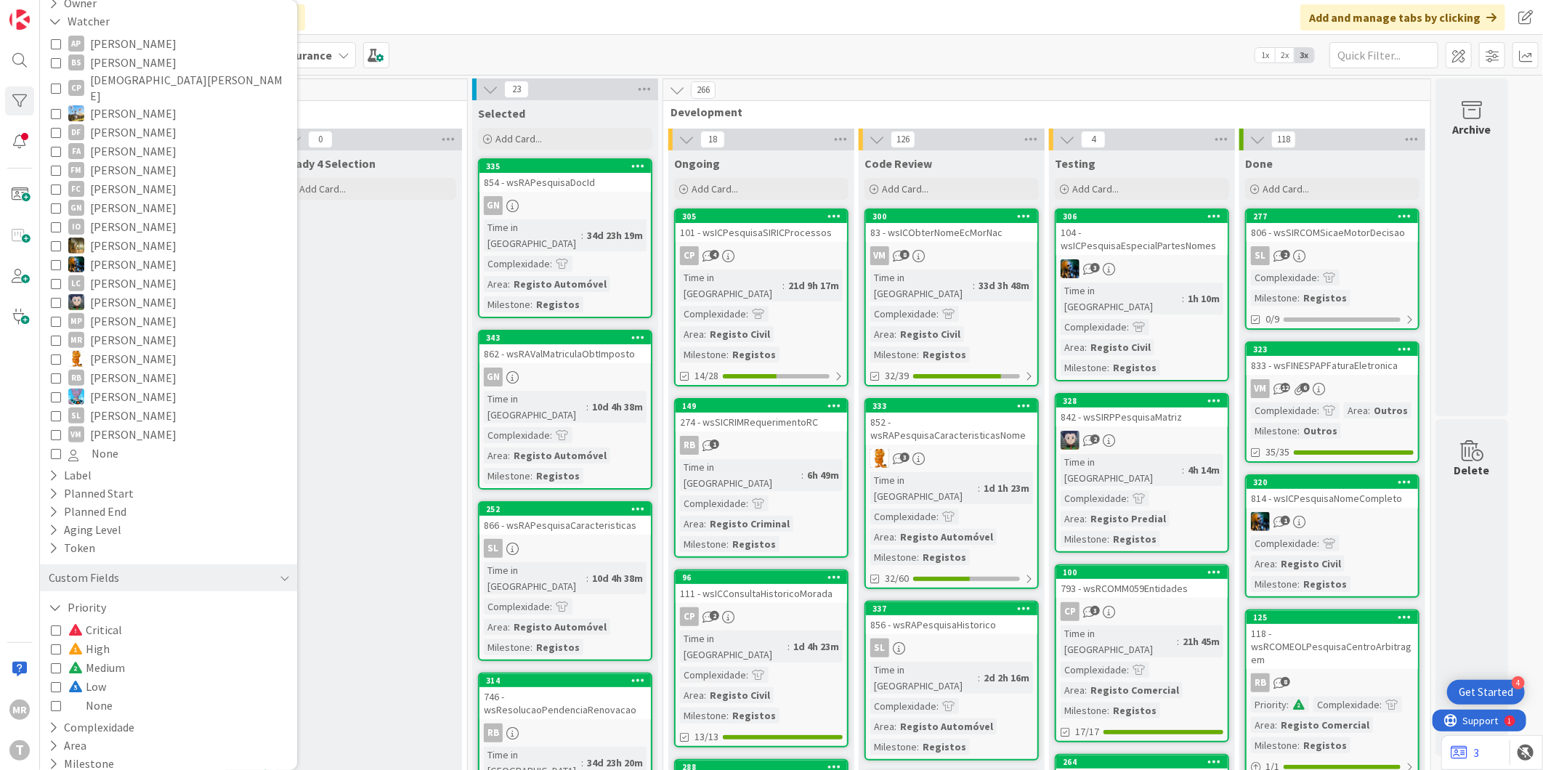
click at [84, 643] on span at bounding box center [76, 649] width 17 height 12
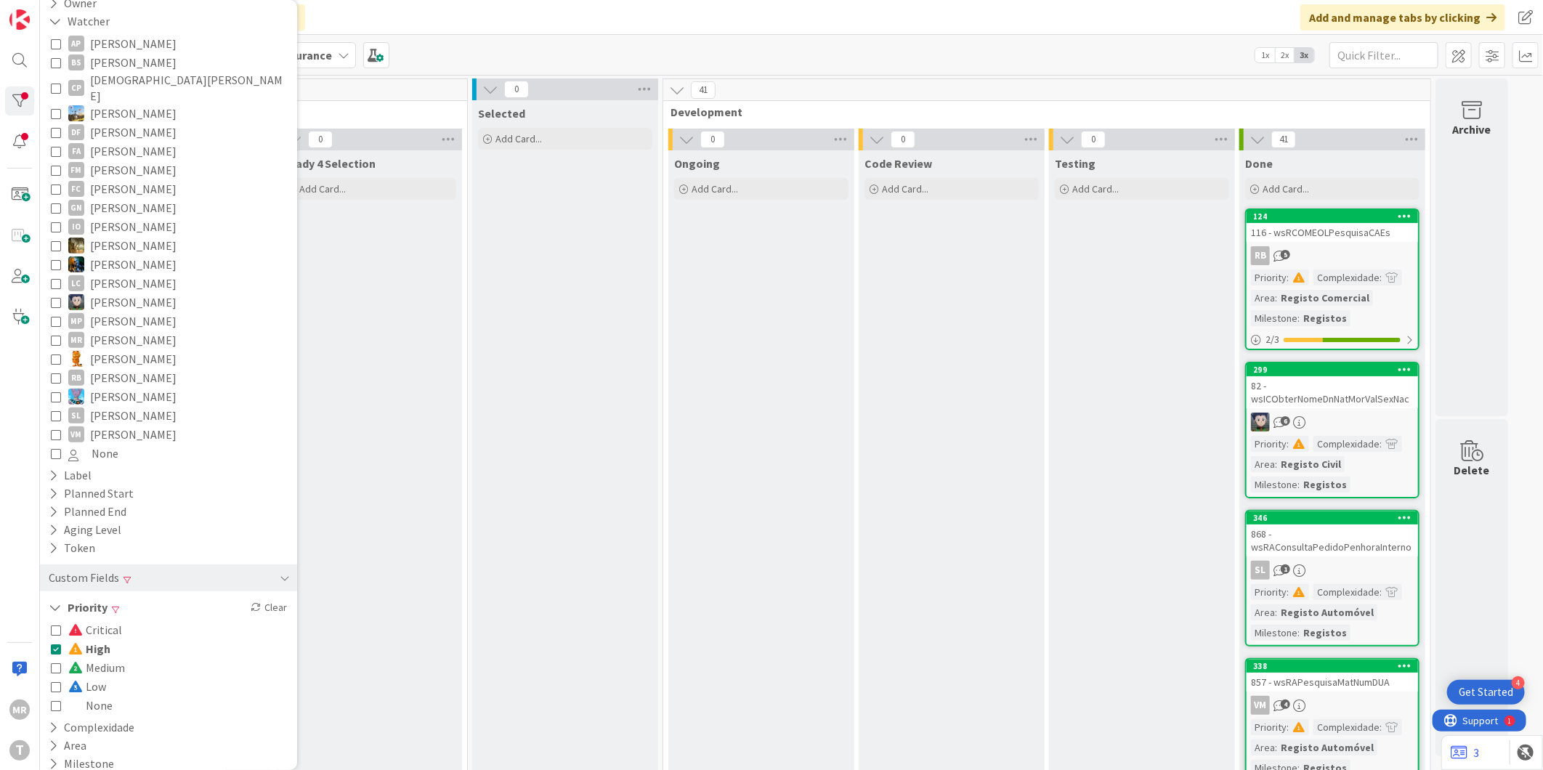
click at [84, 643] on span at bounding box center [76, 649] width 17 height 12
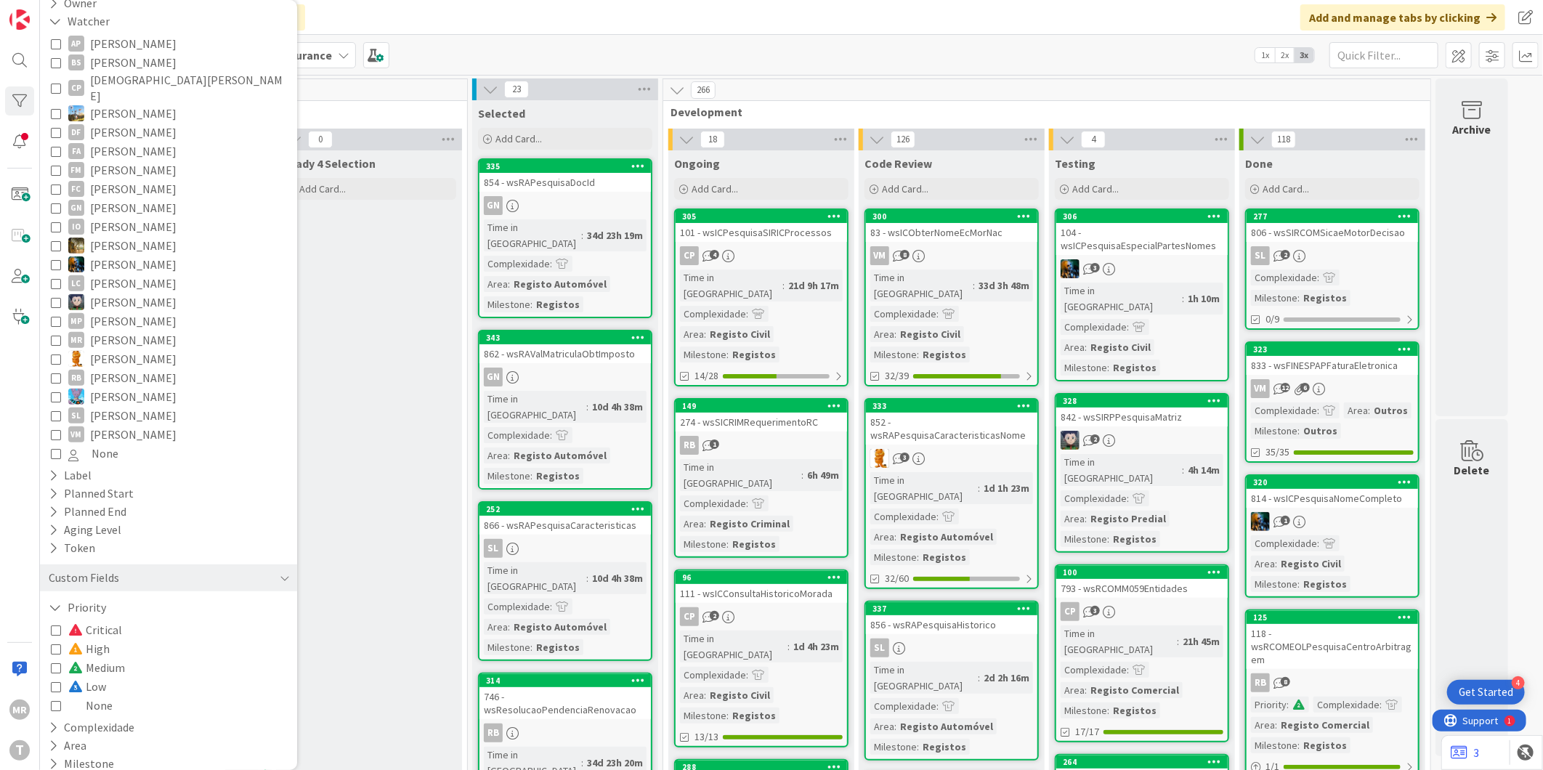
click at [92, 617] on div "Critical High Medium Low None" at bounding box center [168, 668] width 243 height 102
click at [95, 620] on span "Critical" at bounding box center [95, 629] width 54 height 19
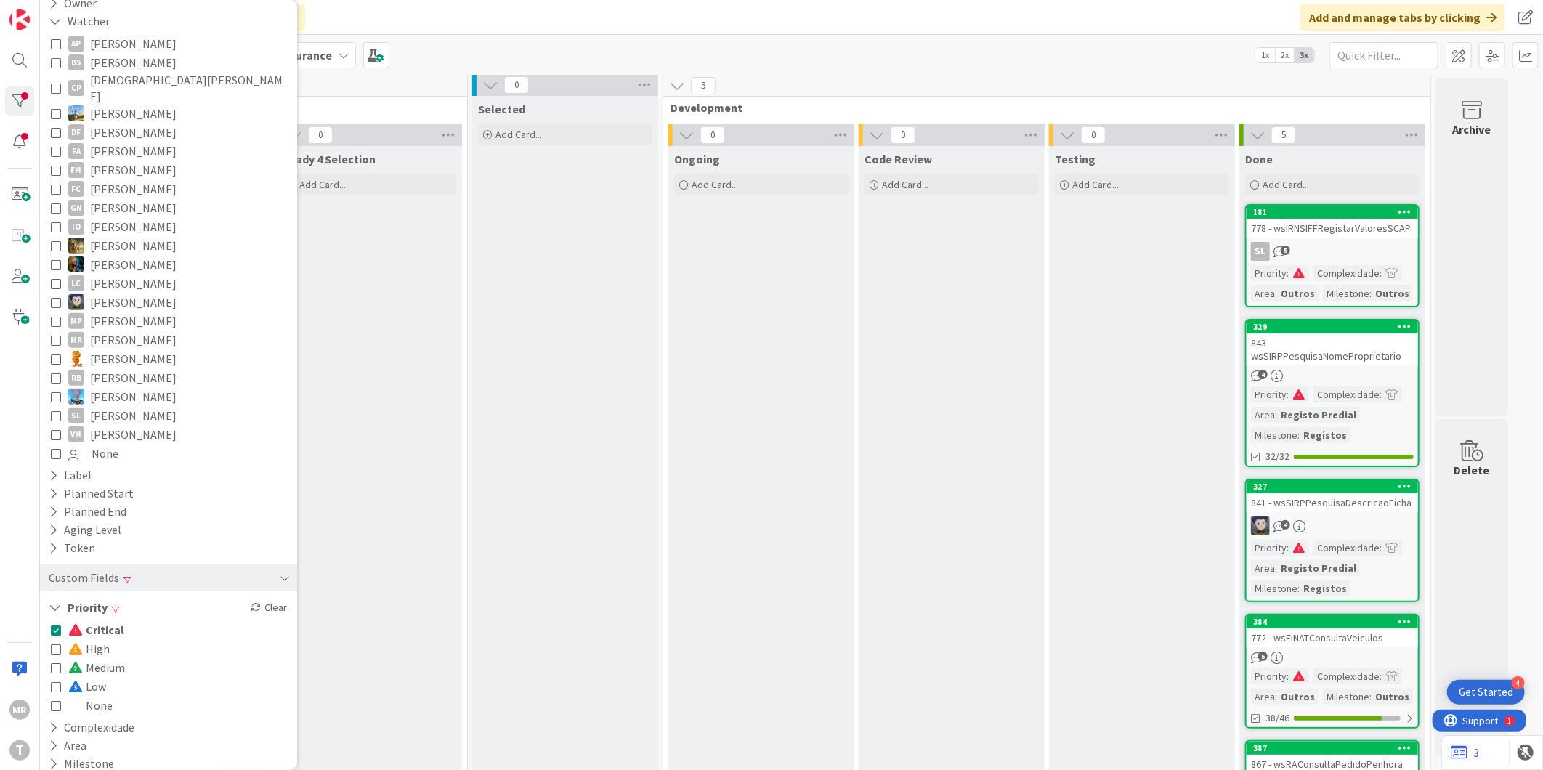
scroll to position [0, 0]
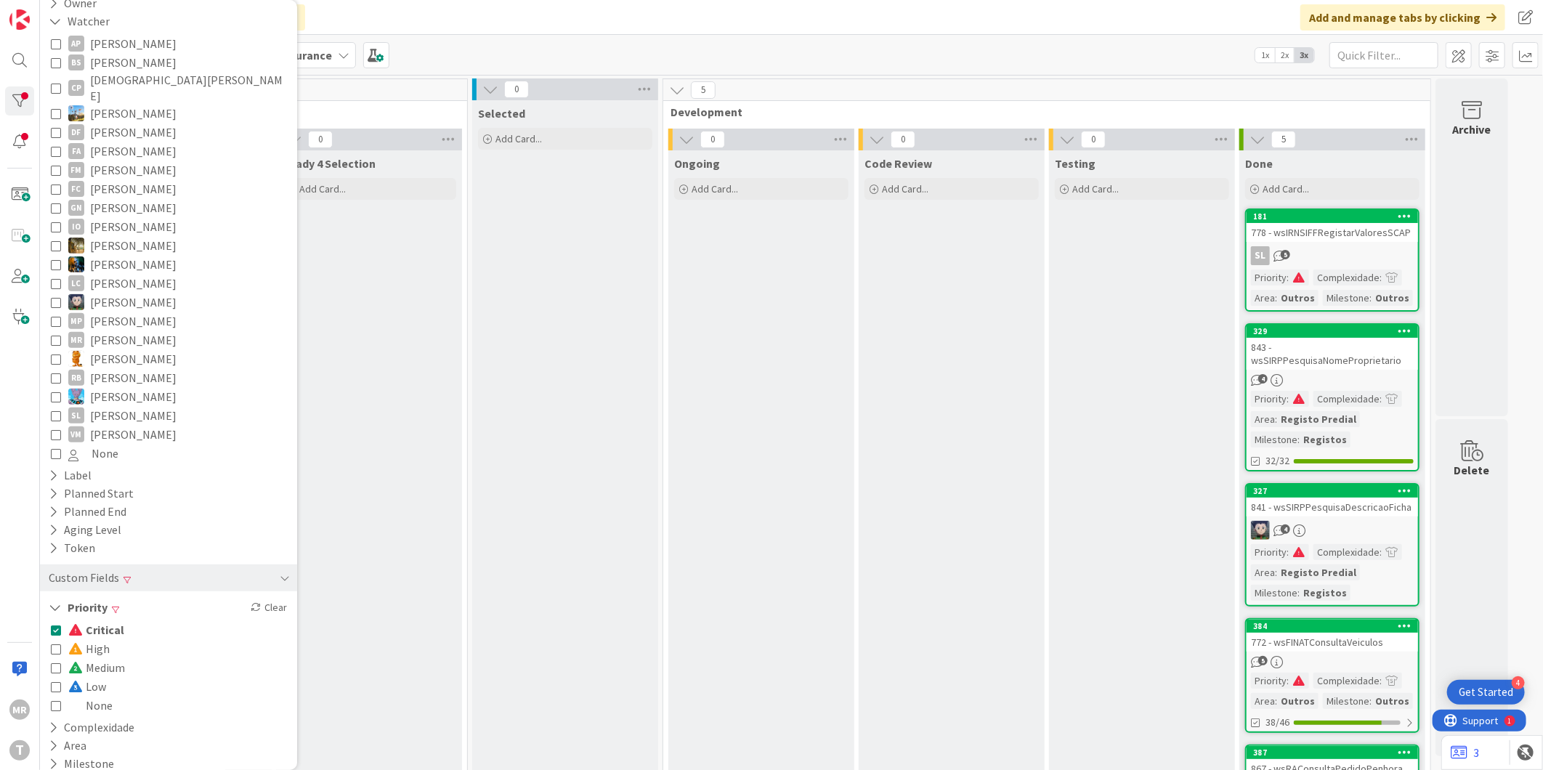
click at [95, 620] on span "Critical" at bounding box center [96, 629] width 56 height 19
